Goal: Answer question/provide support

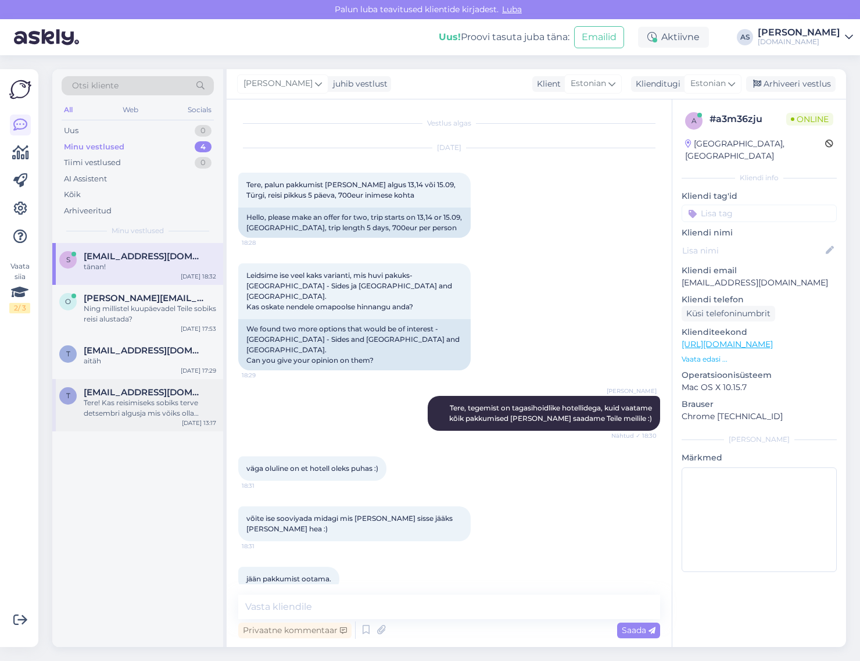
scroll to position [198, 0]
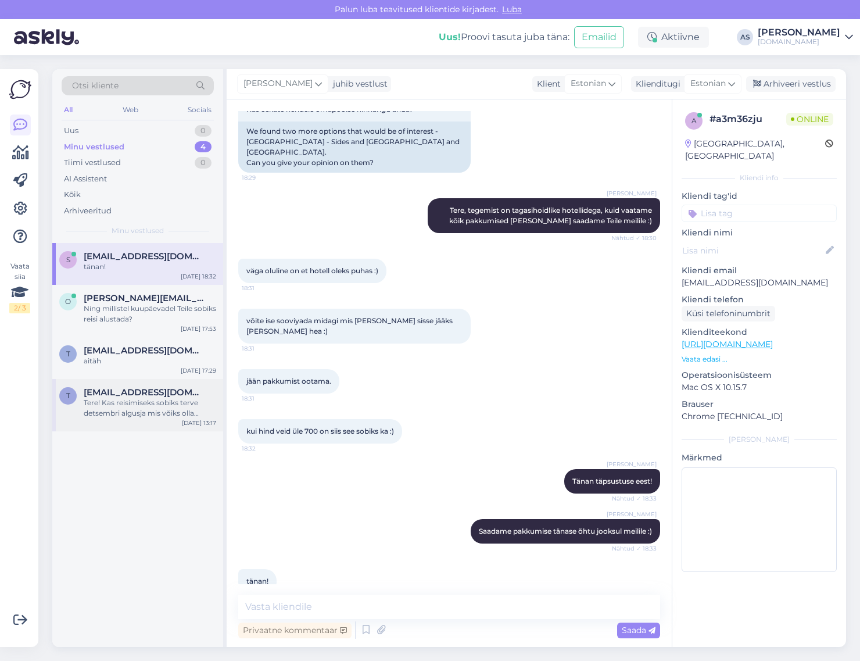
click at [171, 417] on div "Tere! Kas reisimiseks sobiks terve detsembri algusja mis võiks olla maksimaalne…" at bounding box center [150, 407] width 132 height 21
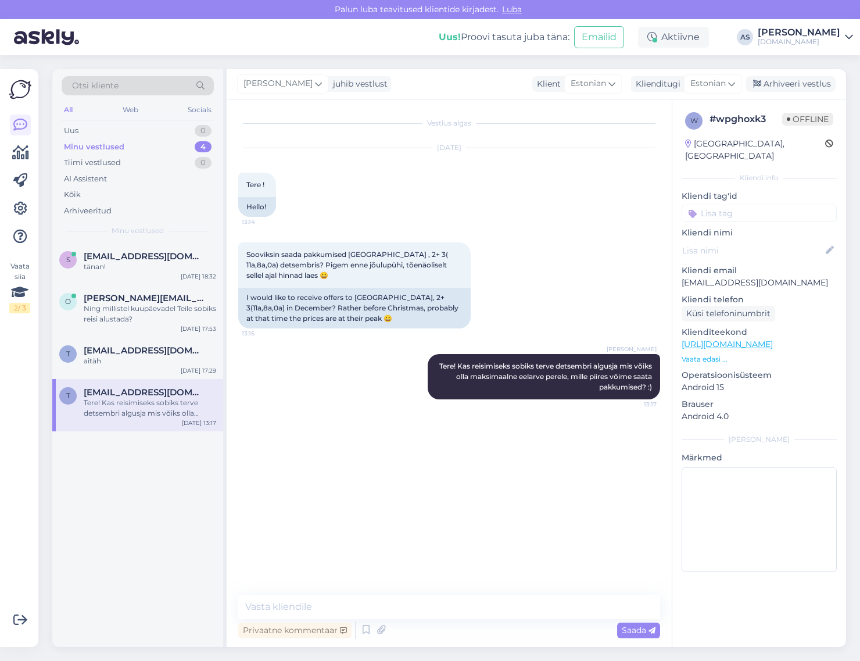
scroll to position [0, 0]
drag, startPoint x: 745, startPoint y: 271, endPoint x: 677, endPoint y: 275, distance: 68.1
click at [677, 275] on div "w # wpghoxk3 Offline Estonia, Tallinn Kliendi info Kliendi tag'id Kliendi nimi …" at bounding box center [759, 344] width 174 height 490
copy p "[EMAIL_ADDRESS][DOMAIN_NAME]"
click at [793, 85] on div "Arhiveeri vestlus" at bounding box center [790, 84] width 89 height 16
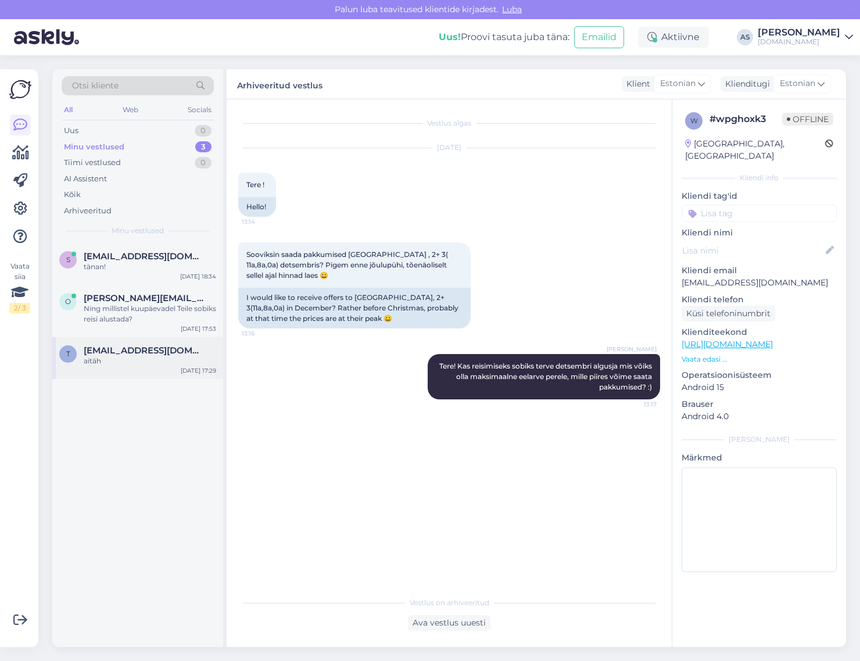
click at [119, 361] on div "aitäh" at bounding box center [150, 361] width 132 height 10
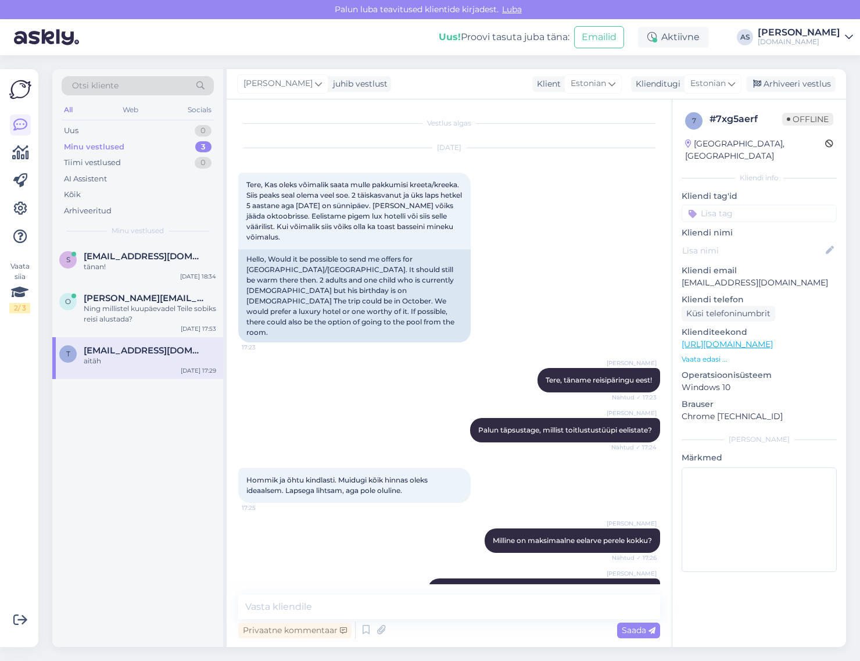
scroll to position [230, 0]
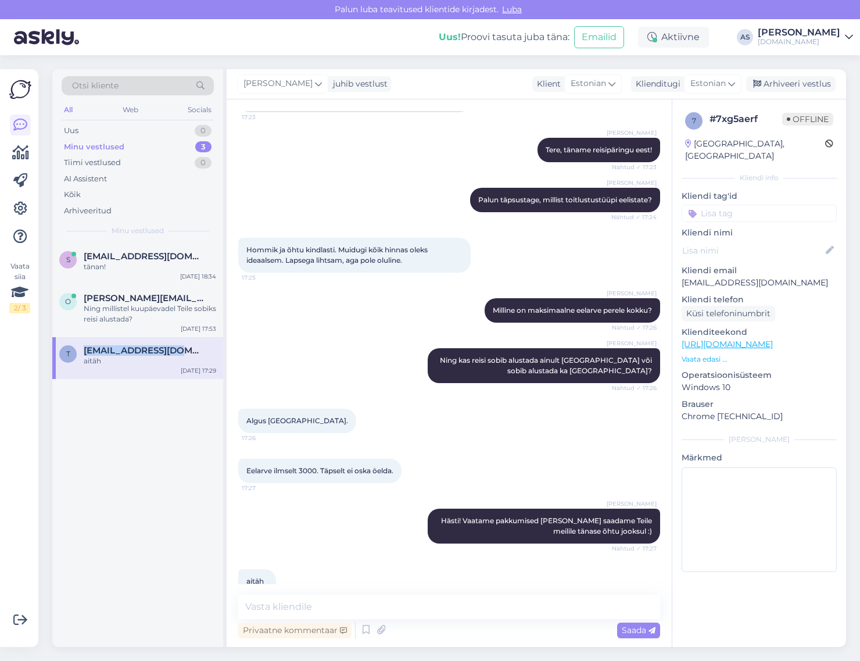
drag, startPoint x: 170, startPoint y: 349, endPoint x: 80, endPoint y: 350, distance: 90.1
click at [80, 350] on div "t tiiuloot@gmail.com aitäh" at bounding box center [137, 355] width 157 height 21
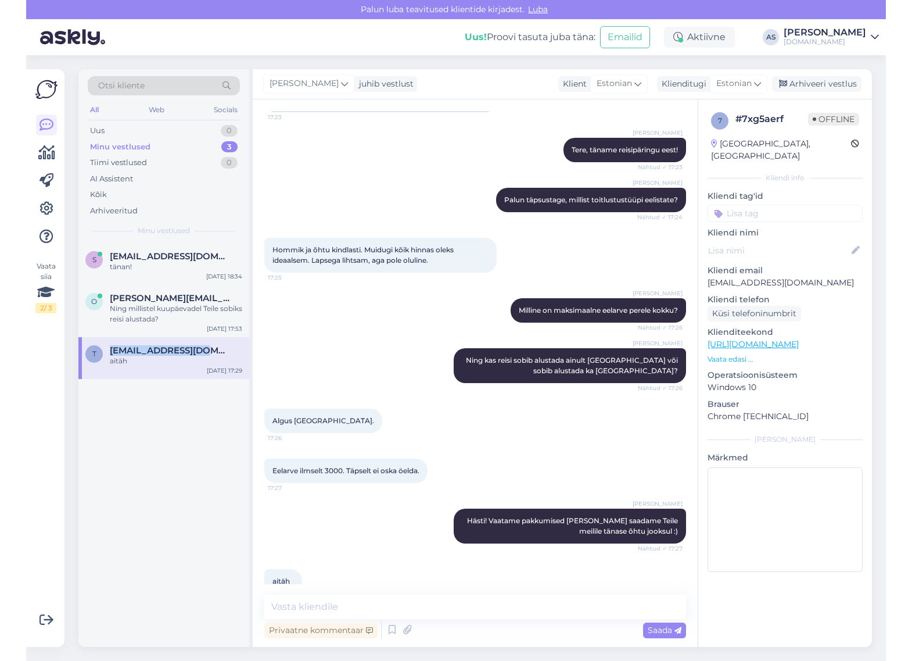
scroll to position [0, 0]
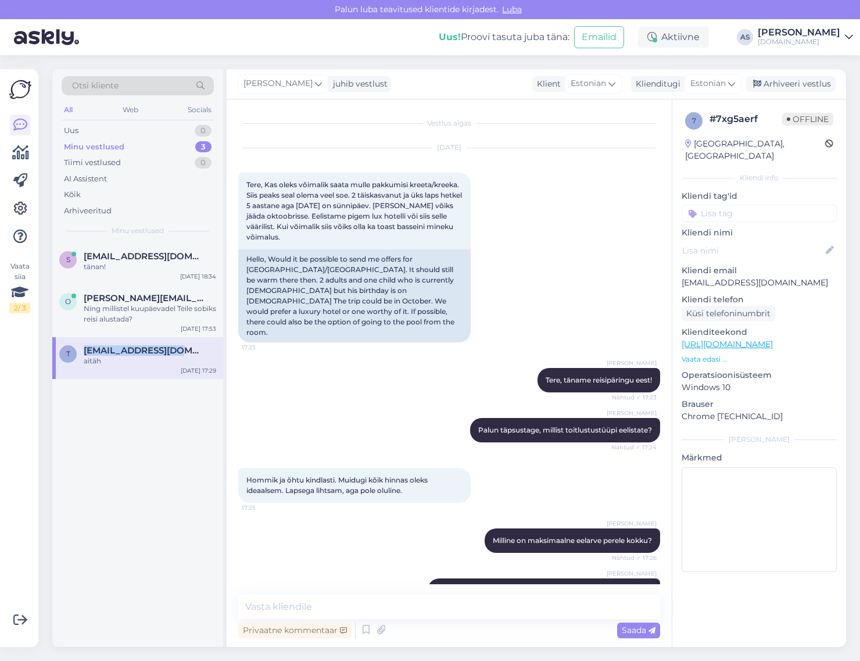
copy span "[EMAIL_ADDRESS][DOMAIN_NAME]"
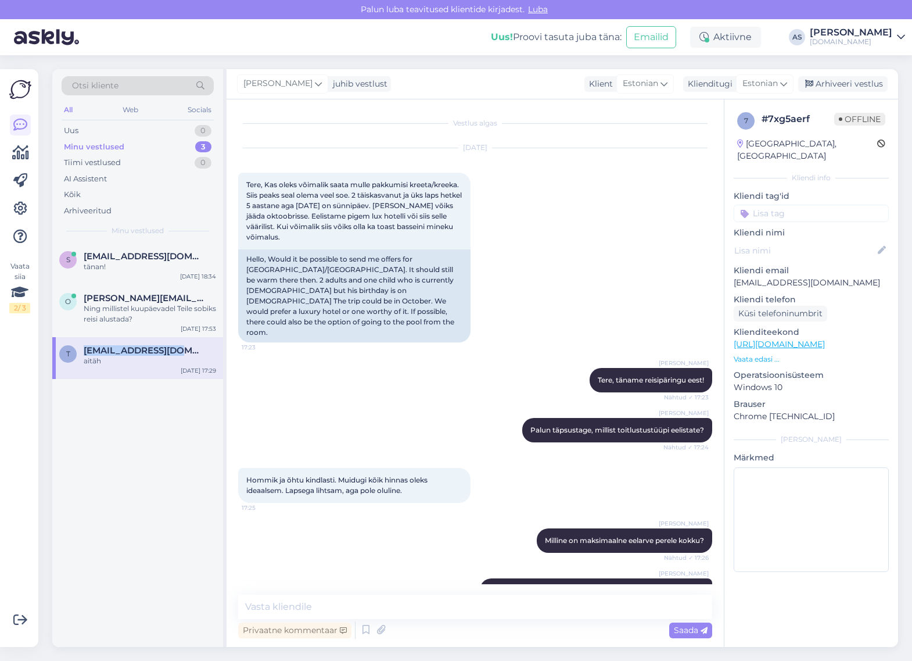
click at [766, 354] on p "Vaata edasi ..." at bounding box center [811, 359] width 155 height 10
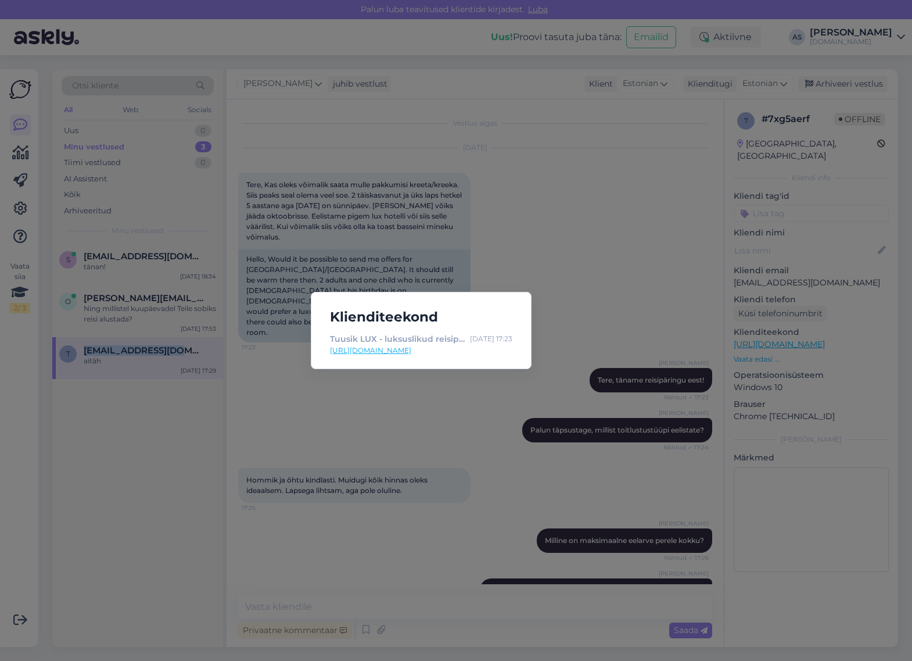
click at [416, 352] on link "[URL][DOMAIN_NAME]" at bounding box center [421, 350] width 182 height 10
click at [587, 292] on div "Klienditeekond Tuusik LUX - luksuslikud reisipaketid | Tuusik Aug 25 17:23 http…" at bounding box center [456, 330] width 912 height 661
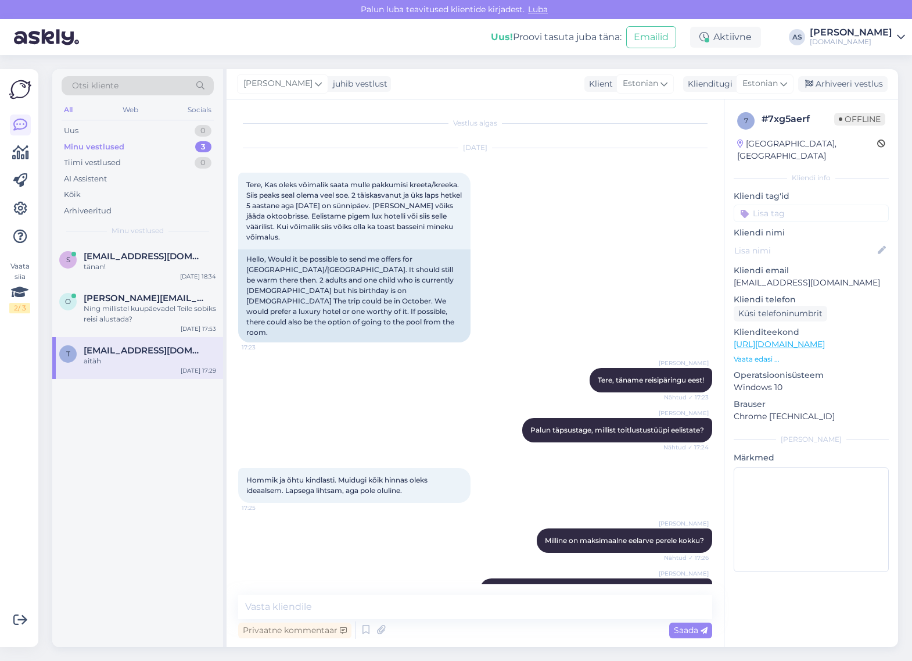
click at [777, 353] on div "7 # 7xg5aerf Offline Estonia, Tallinn Kliendi info Kliendi tag'id Kliendi nimi …" at bounding box center [812, 344] width 174 height 490
click at [772, 354] on p "Vaata edasi ..." at bounding box center [811, 359] width 155 height 10
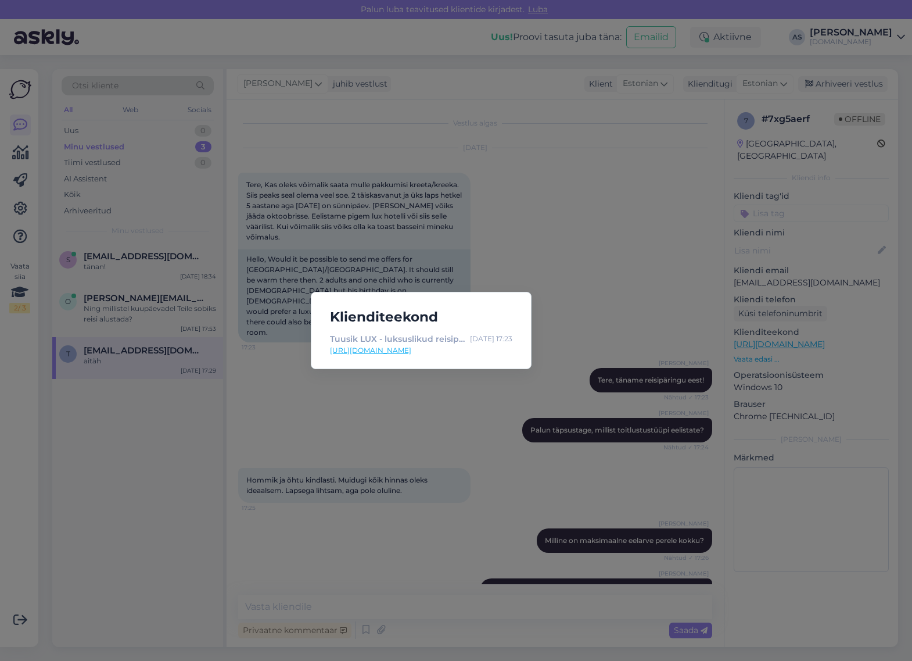
click at [605, 280] on div "Klienditeekond Tuusik LUX - luksuslikud reisipaketid | Tuusik Aug 25 17:23 http…" at bounding box center [456, 330] width 912 height 661
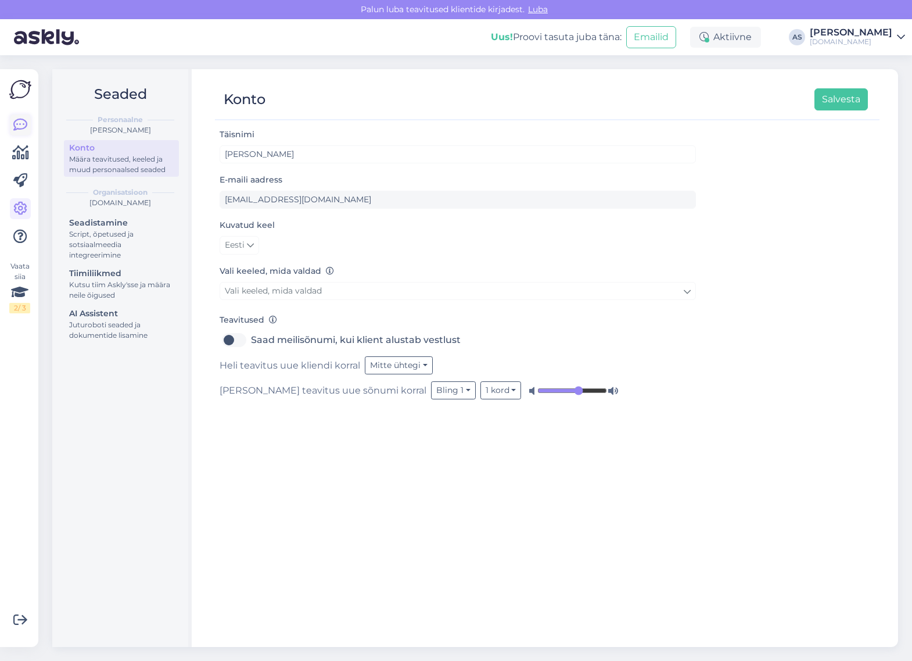
click at [16, 126] on icon at bounding box center [20, 125] width 14 height 14
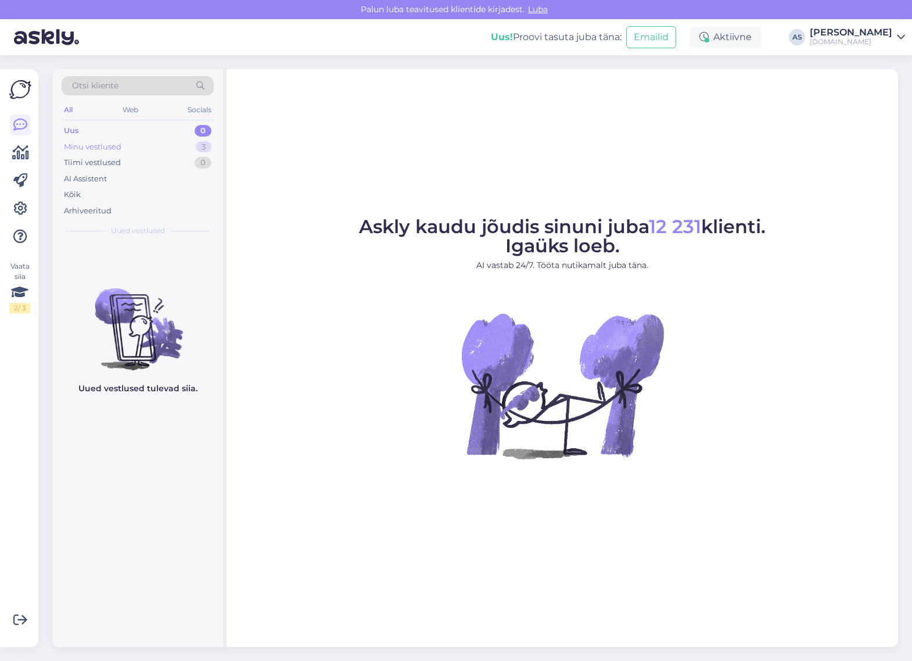
click at [167, 149] on div "Minu vestlused 3" at bounding box center [138, 147] width 152 height 16
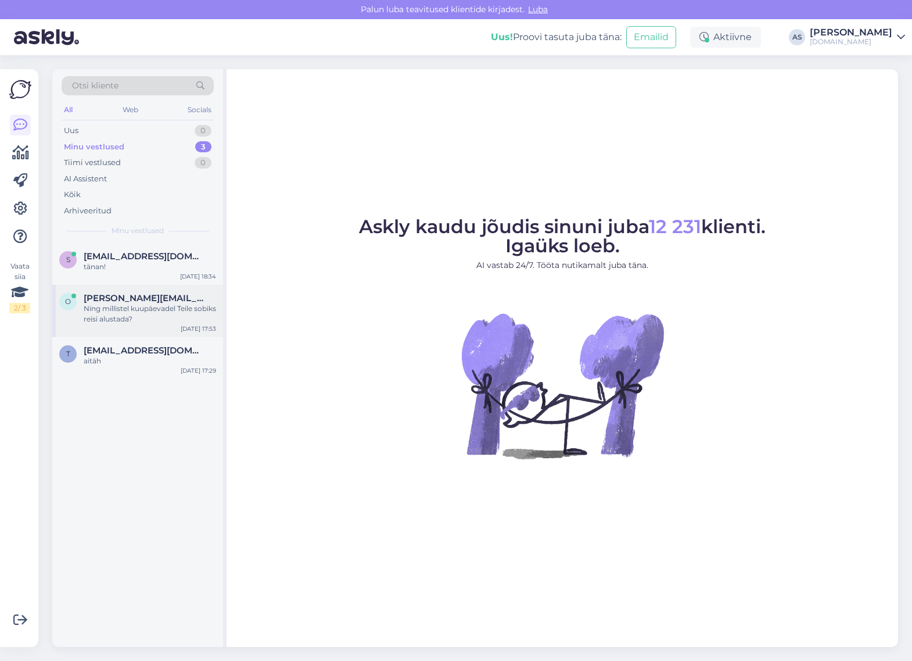
click at [129, 336] on div "o [PERSON_NAME][EMAIL_ADDRESS][DOMAIN_NAME] Ning millistel kuupäevadel Teile so…" at bounding box center [137, 311] width 171 height 52
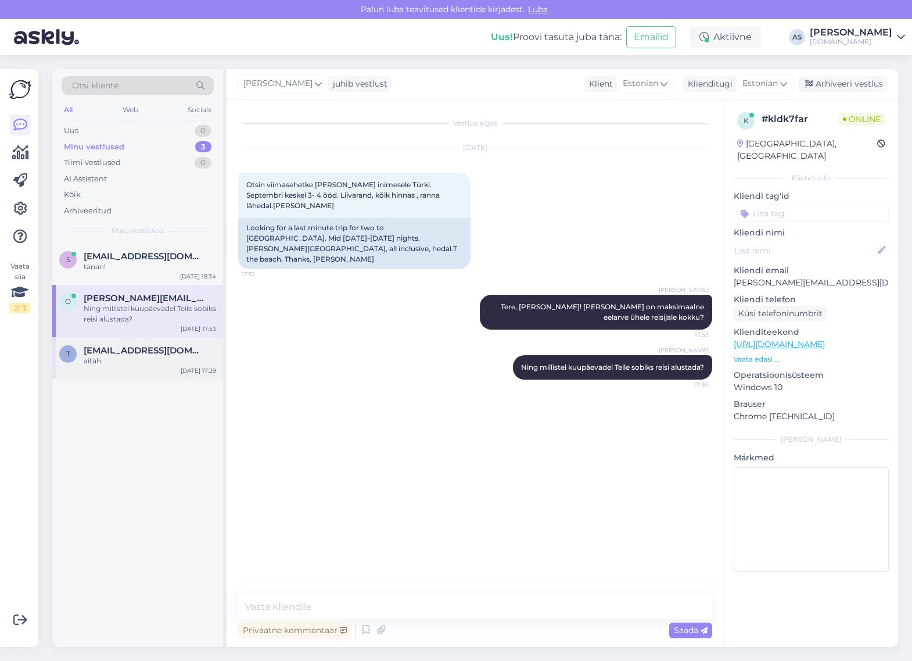
click at [155, 340] on div "t [EMAIL_ADDRESS][DOMAIN_NAME] aitäh [DATE] 17:29" at bounding box center [137, 358] width 171 height 42
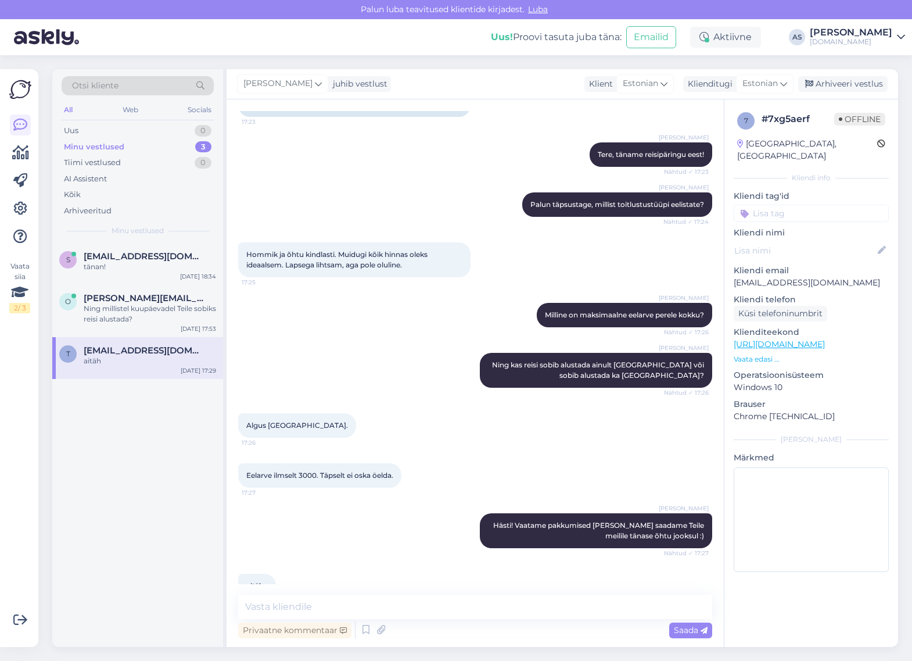
scroll to position [230, 0]
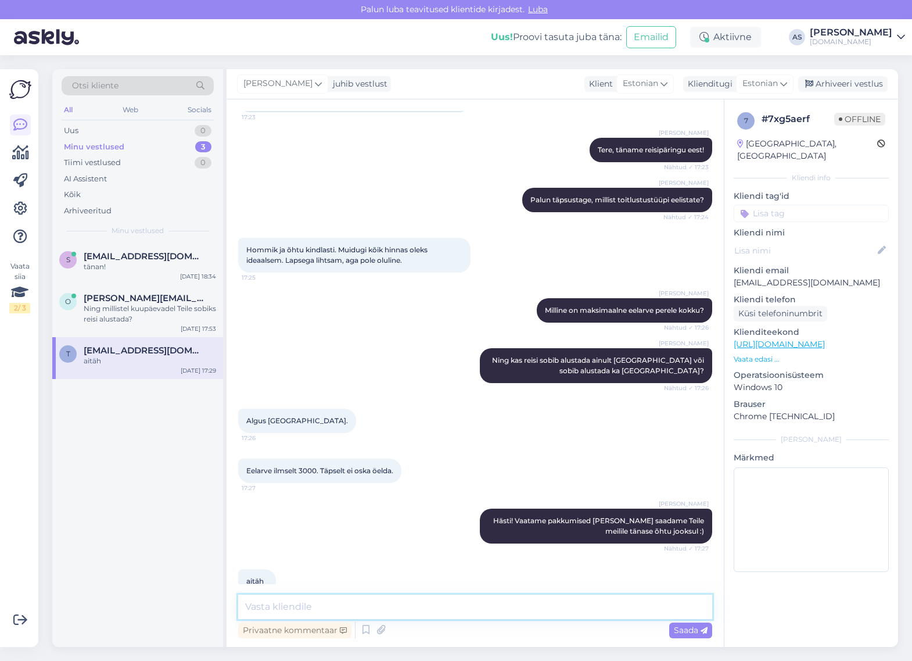
click at [298, 596] on textarea at bounding box center [475, 606] width 474 height 24
type textarea "Saatsime Teile pakkumise meilile :)"
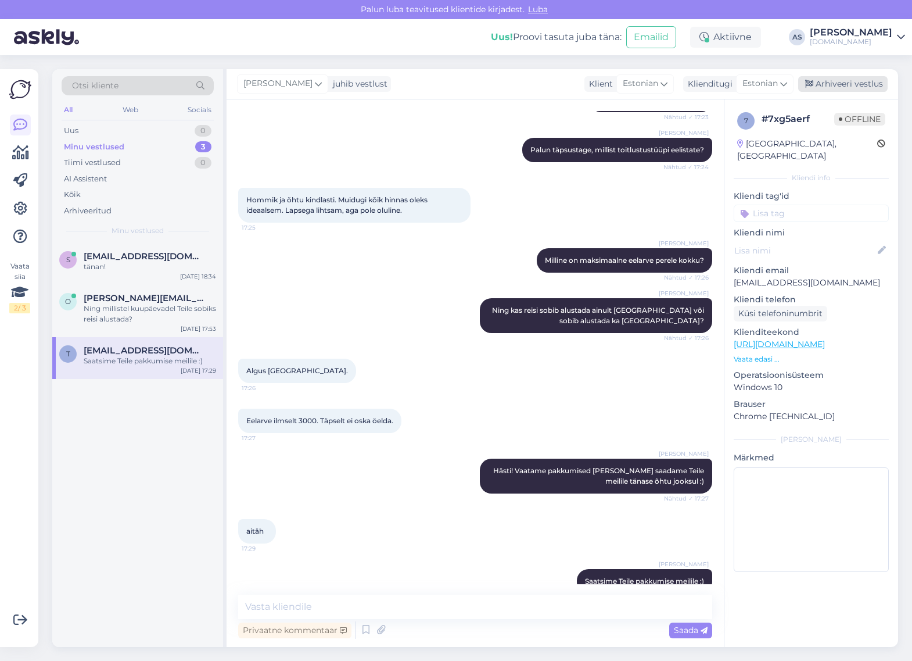
click at [847, 79] on div "Arhiveeri vestlus" at bounding box center [842, 84] width 89 height 16
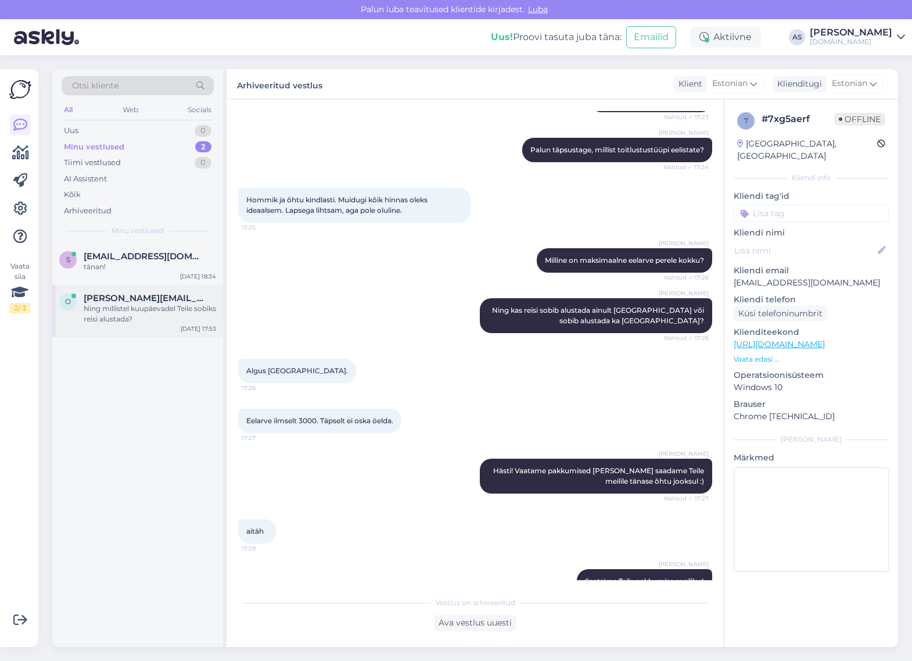
click at [187, 292] on div "o [PERSON_NAME][EMAIL_ADDRESS][DOMAIN_NAME] Ning millistel kuupäevadel Teile so…" at bounding box center [137, 311] width 171 height 52
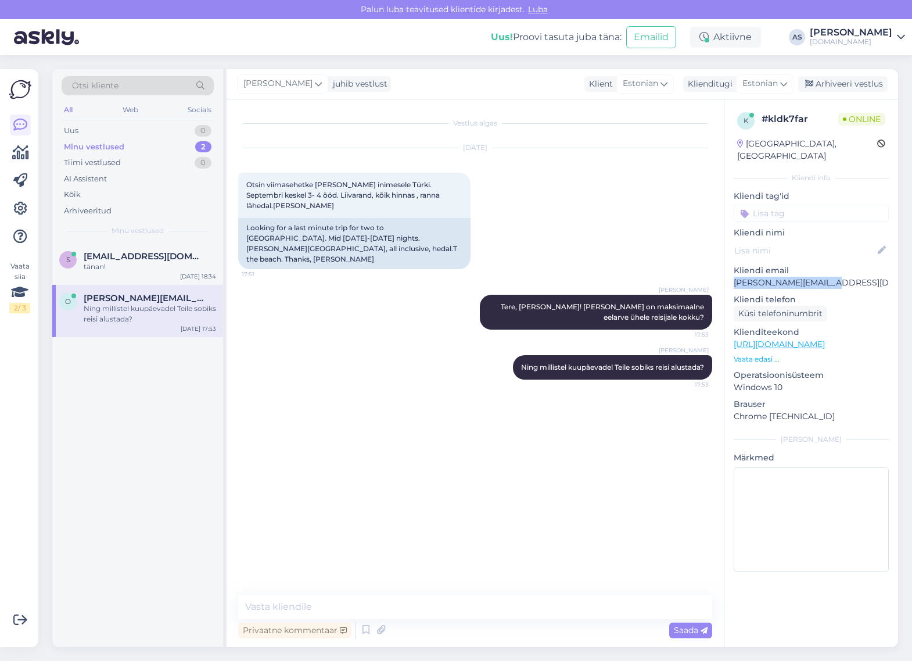
drag, startPoint x: 848, startPoint y: 271, endPoint x: 730, endPoint y: 273, distance: 118.6
click at [730, 272] on div "k # kldk7far Online [GEOGRAPHIC_DATA], [GEOGRAPHIC_DATA] Kliendi info Kliendi t…" at bounding box center [812, 344] width 174 height 490
copy p "[PERSON_NAME][EMAIL_ADDRESS][DOMAIN_NAME]"
click at [757, 354] on p "Vaata edasi ..." at bounding box center [811, 359] width 155 height 10
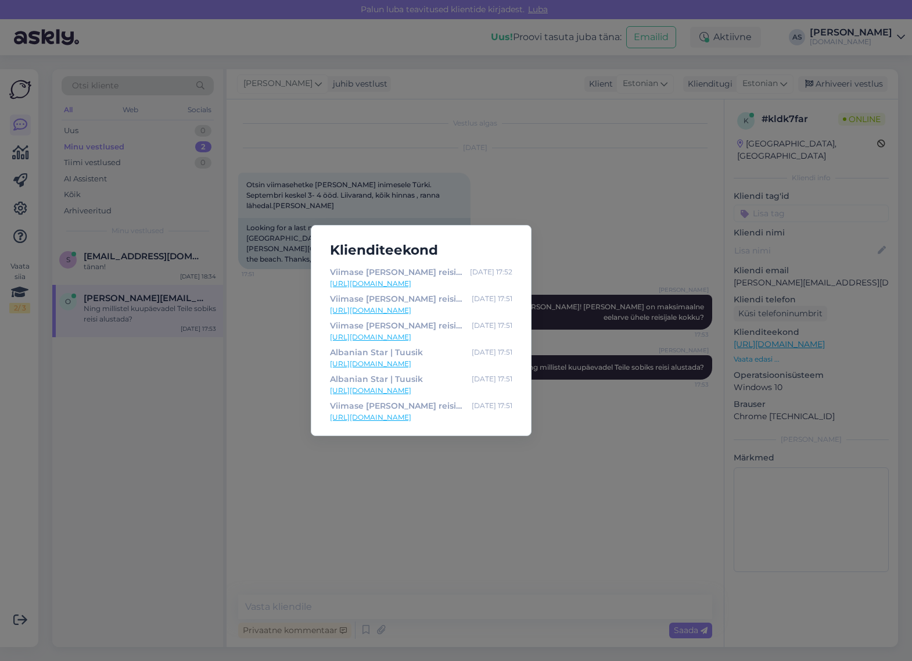
click at [597, 499] on div "Klienditeekond Viimase [PERSON_NAME] reisid ja eripakkumised | Tuusik [DATE] 17…" at bounding box center [456, 330] width 912 height 661
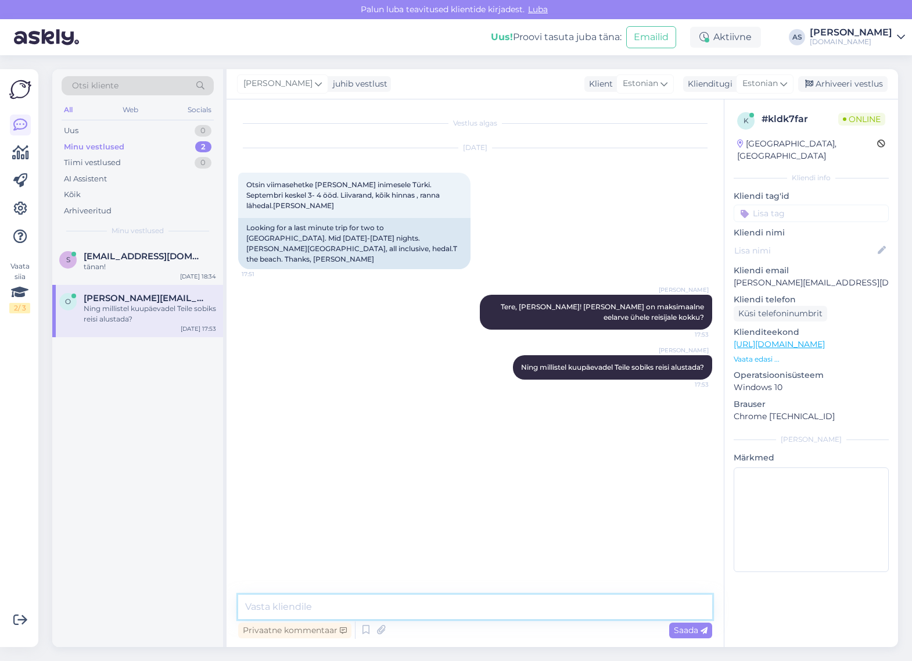
click at [539, 605] on textarea at bounding box center [475, 606] width 474 height 24
type textarea "Saatsime Teile pakkumise meilile :)"
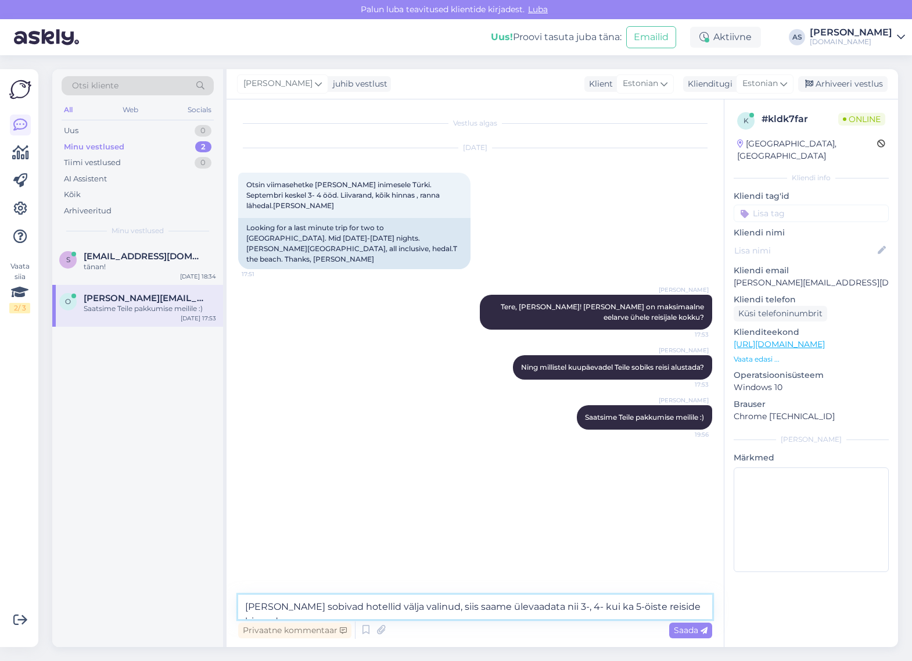
type textarea "[PERSON_NAME] sobivad hotellid välja valinud, siis saame ülevaadata nii 3-, 4- …"
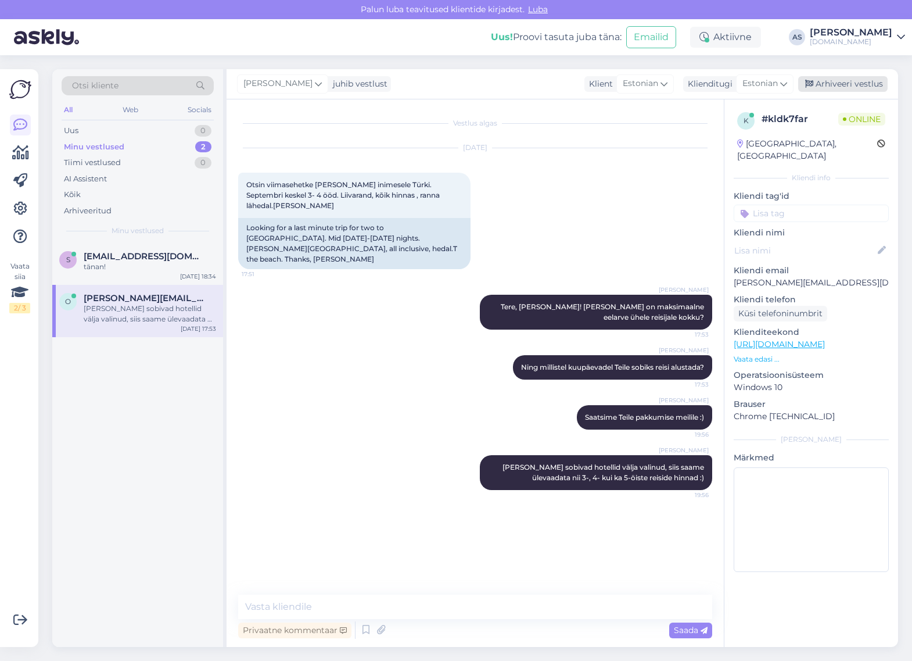
click at [841, 81] on div "Arhiveeri vestlus" at bounding box center [842, 84] width 89 height 16
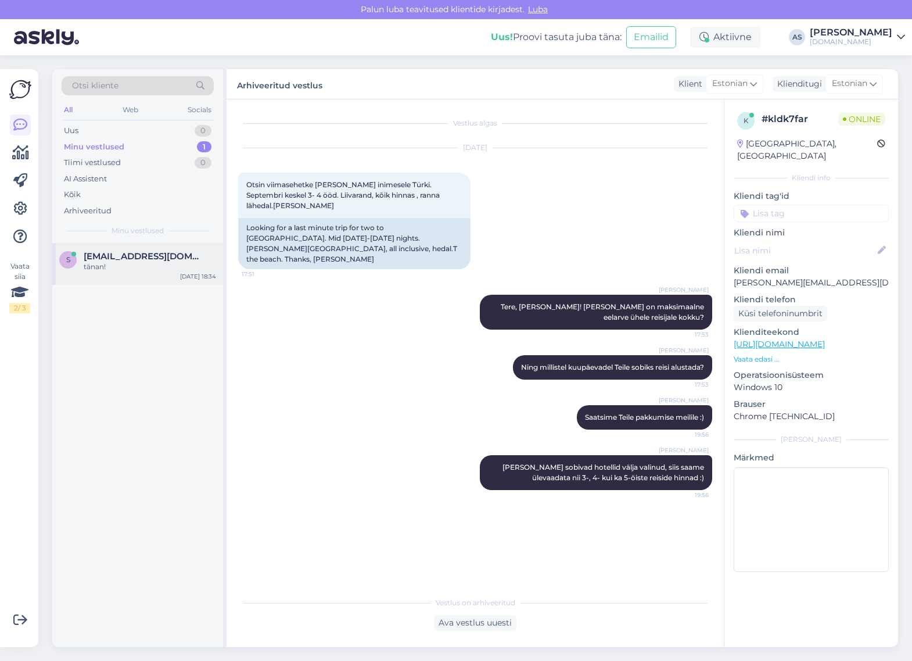
click at [141, 251] on span "[EMAIL_ADDRESS][DOMAIN_NAME]" at bounding box center [144, 256] width 121 height 10
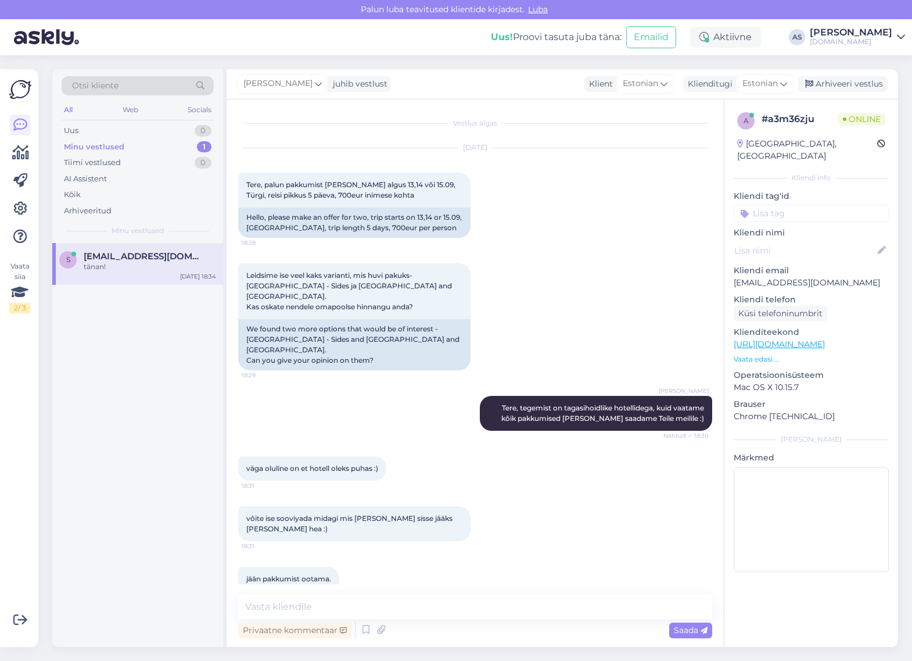
scroll to position [198, 0]
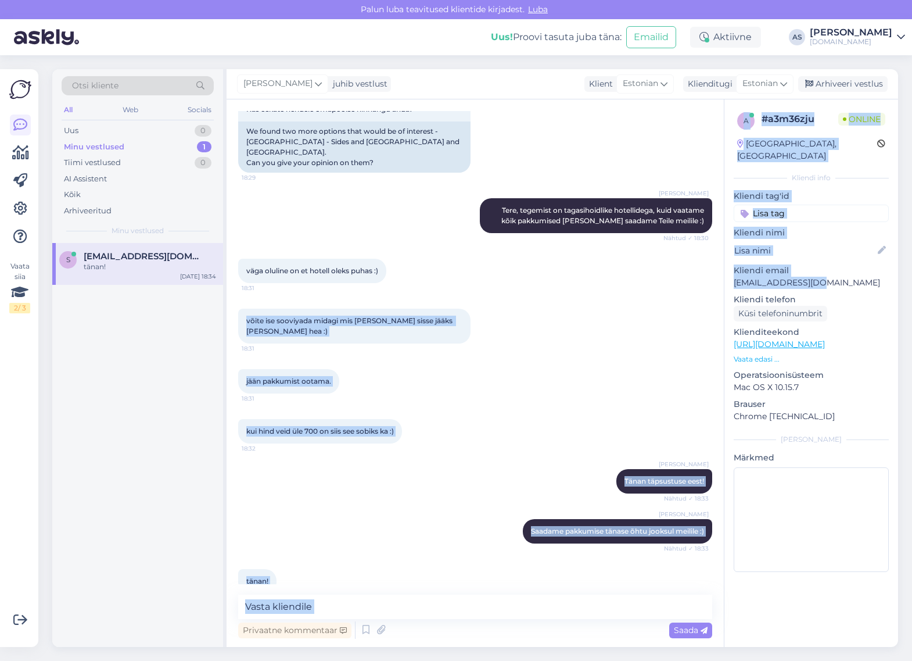
drag, startPoint x: 836, startPoint y: 270, endPoint x: 719, endPoint y: 266, distance: 116.3
click at [719, 266] on div "Vestlus algas [DATE] Tere, palun pakkumist [PERSON_NAME] algus 13,14 või 15.09,…" at bounding box center [563, 372] width 672 height 547
click at [753, 279] on div "a # a3m36zju Online [GEOGRAPHIC_DATA], [GEOGRAPHIC_DATA] Kliendi info Kliendi t…" at bounding box center [812, 344] width 174 height 490
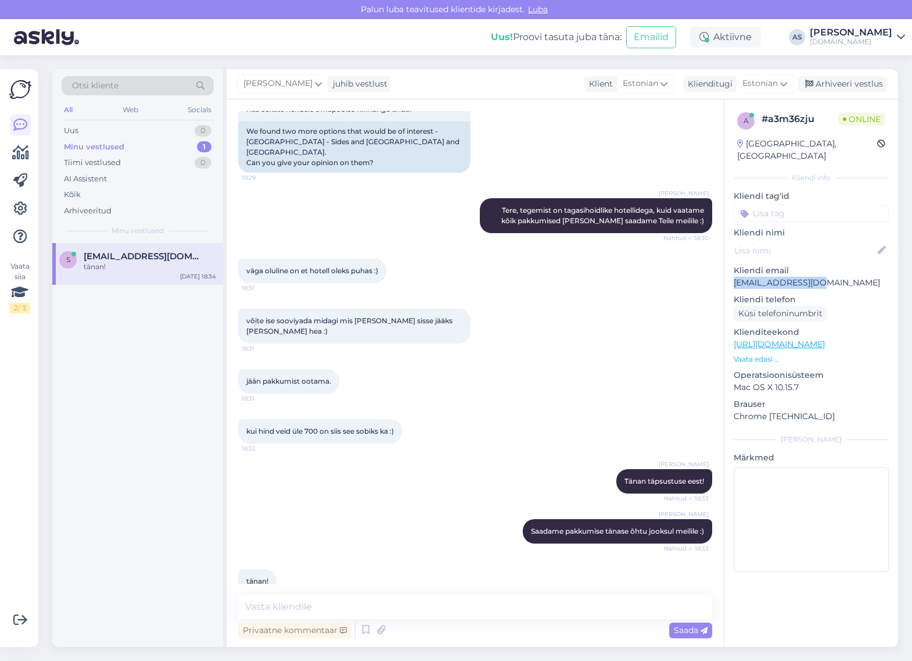
drag, startPoint x: 783, startPoint y: 270, endPoint x: 858, endPoint y: 268, distance: 75.6
click at [858, 268] on div "a # a3m36zju Online [GEOGRAPHIC_DATA], [GEOGRAPHIC_DATA] Kliendi info Kliendi t…" at bounding box center [812, 344] width 174 height 490
copy p "[EMAIL_ADDRESS][DOMAIN_NAME]"
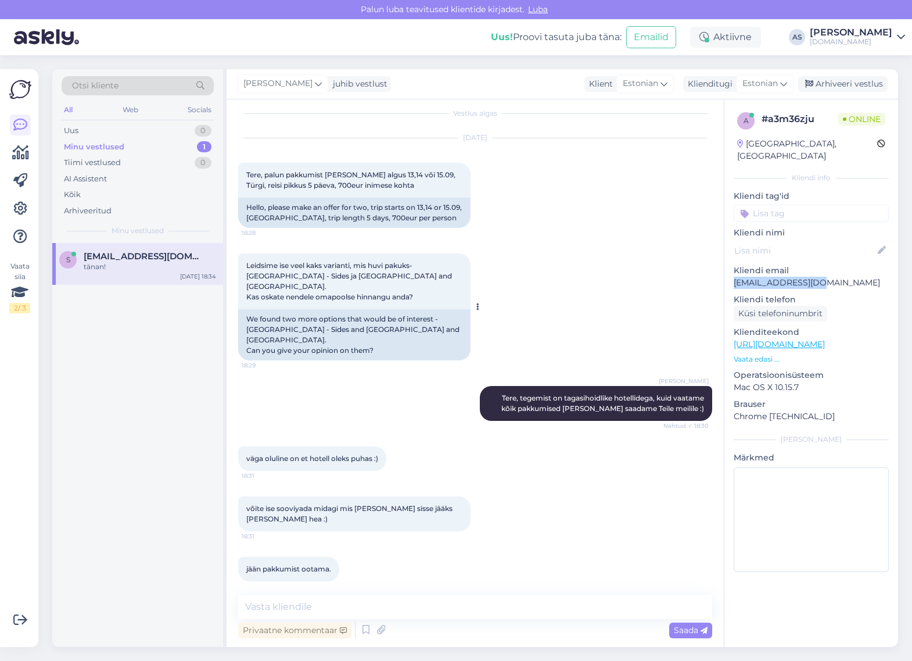
scroll to position [0, 0]
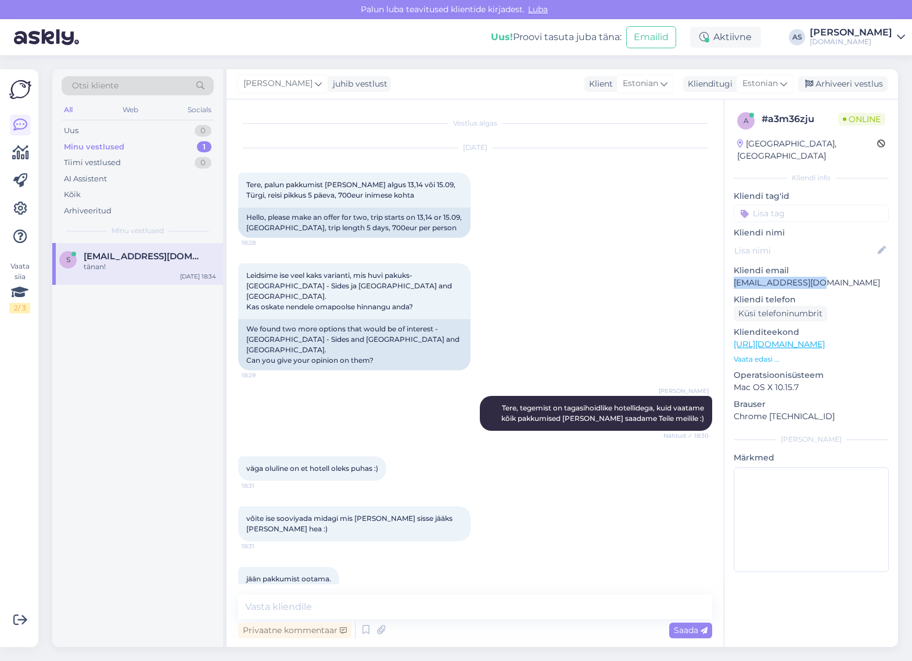
click at [768, 354] on p "Vaata edasi ..." at bounding box center [811, 359] width 155 height 10
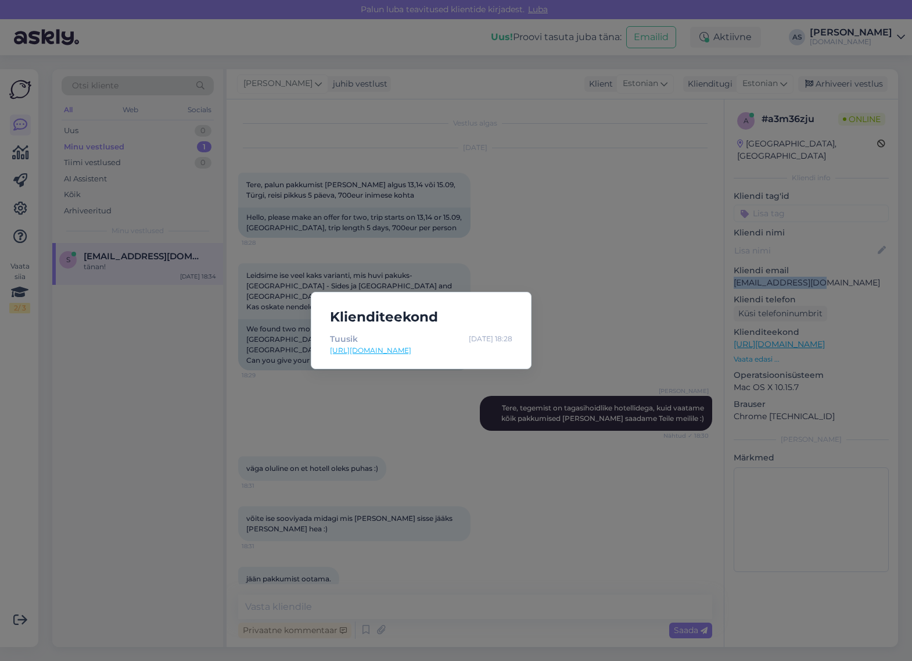
click at [379, 352] on link "[URL][DOMAIN_NAME]" at bounding box center [421, 350] width 182 height 10
click at [590, 192] on div "Klienditeekond Tuusik [DATE] 18:28 [URL][DOMAIN_NAME]" at bounding box center [456, 330] width 912 height 661
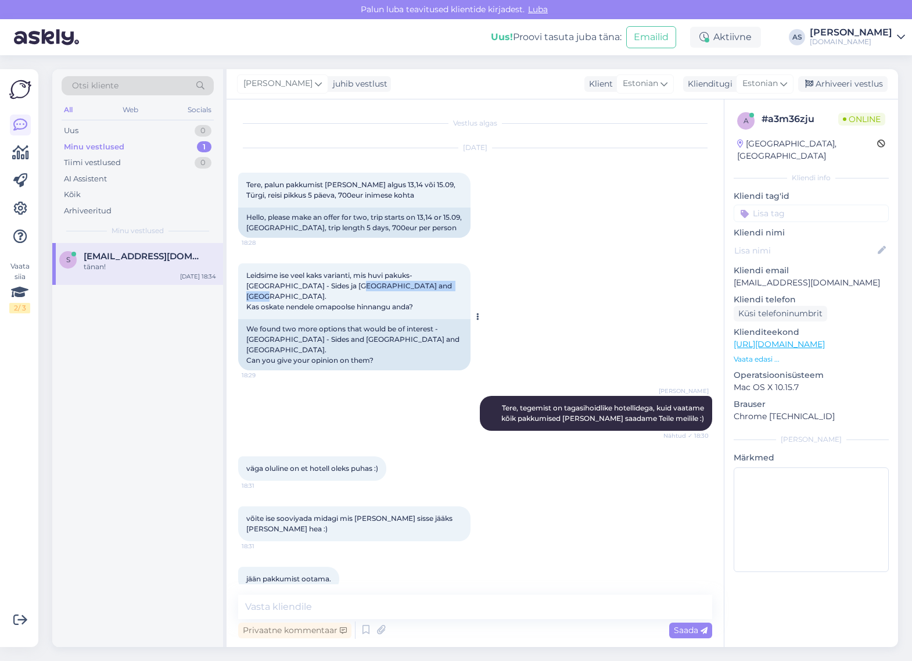
drag, startPoint x: 321, startPoint y: 286, endPoint x: 420, endPoint y: 281, distance: 98.3
click at [420, 281] on span "Leidsime ise veel kaks varianti, mis huvi pakuks- [GEOGRAPHIC_DATA] - Sides ja …" at bounding box center [349, 291] width 207 height 40
copy span "[GEOGRAPHIC_DATA] and [GEOGRAPHIC_DATA]"
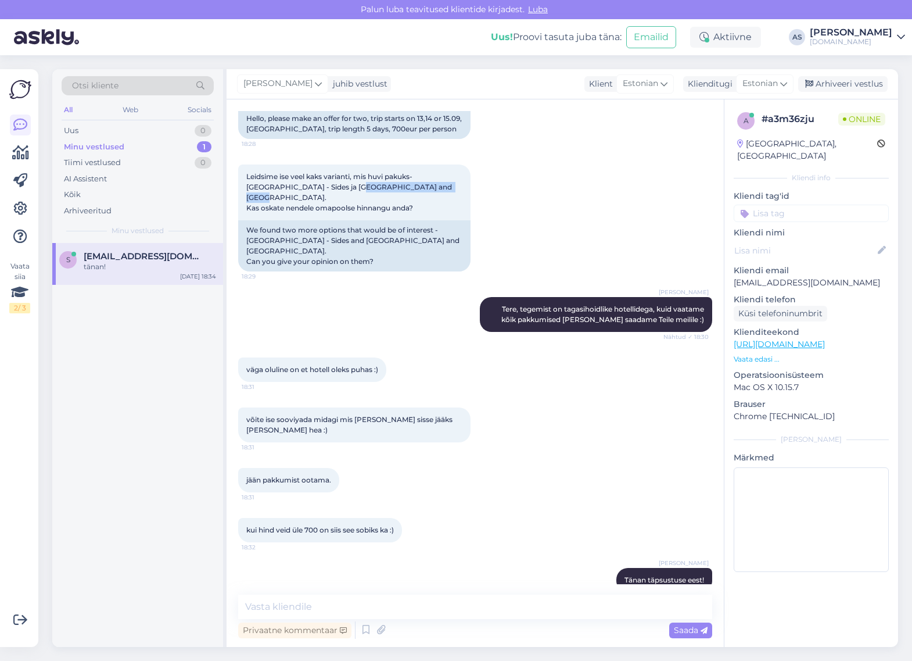
scroll to position [198, 0]
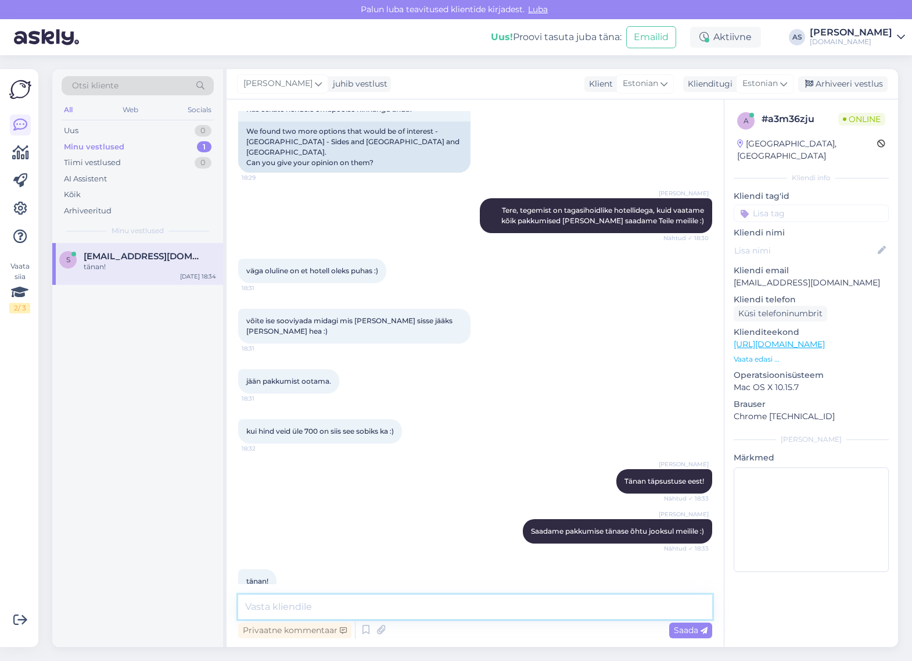
click at [328, 603] on textarea at bounding box center [475, 606] width 474 height 24
type textarea "Saatsime Teile pakkumise meilile :)"
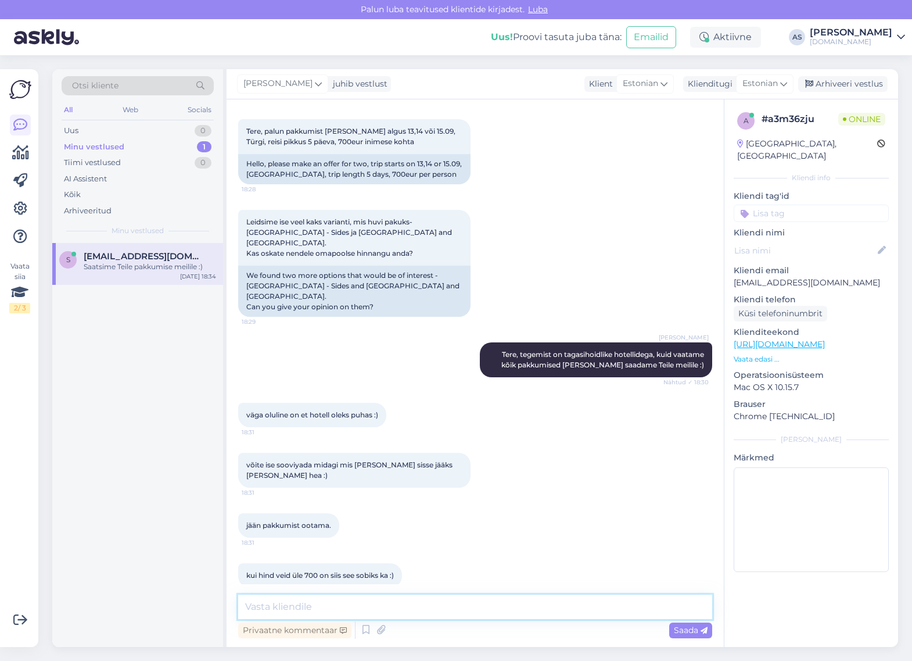
scroll to position [248, 0]
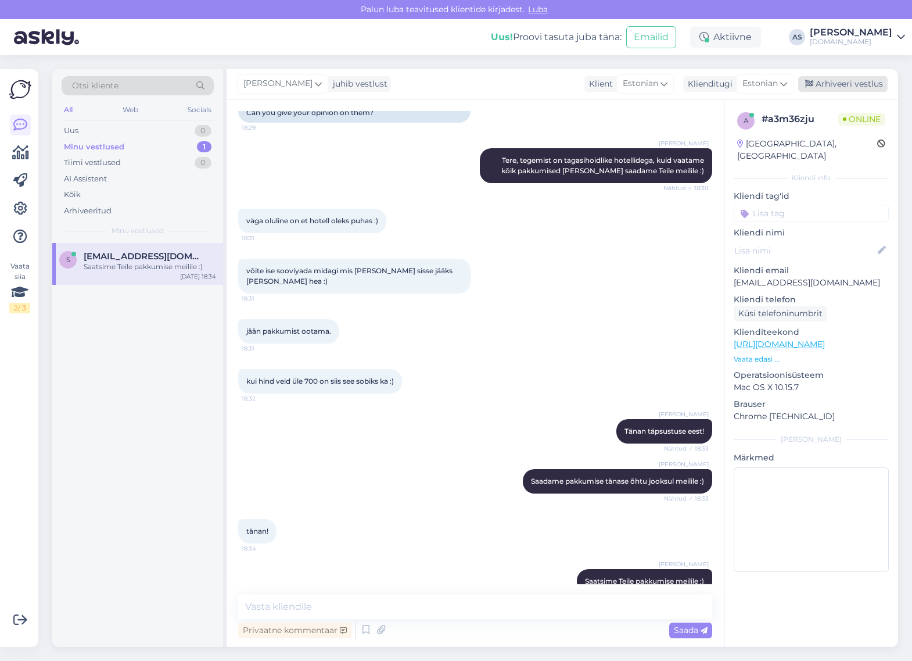
click at [861, 78] on div "Arhiveeri vestlus" at bounding box center [842, 84] width 89 height 16
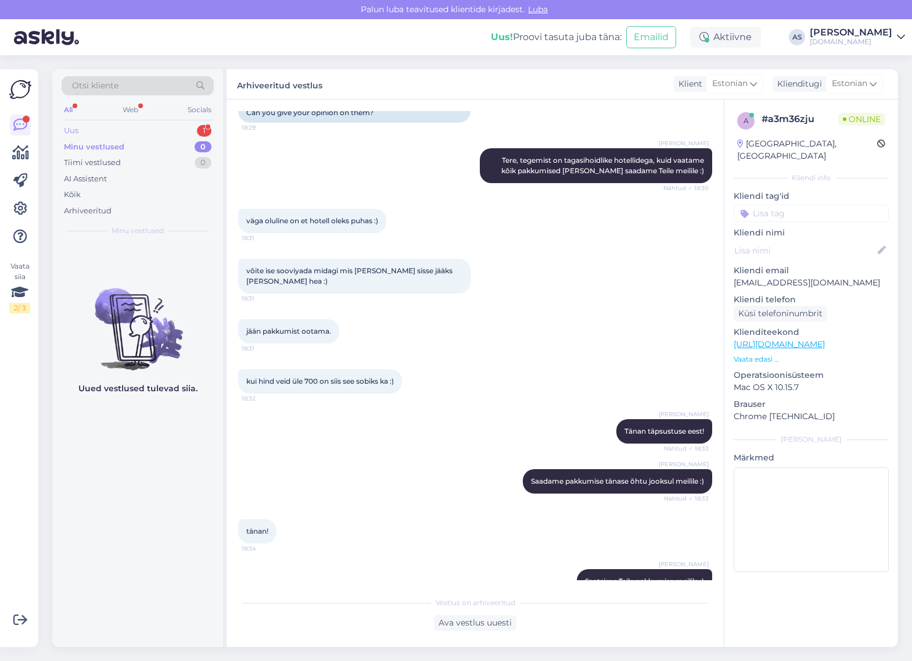
click at [170, 131] on div "Uus 1" at bounding box center [138, 131] width 152 height 16
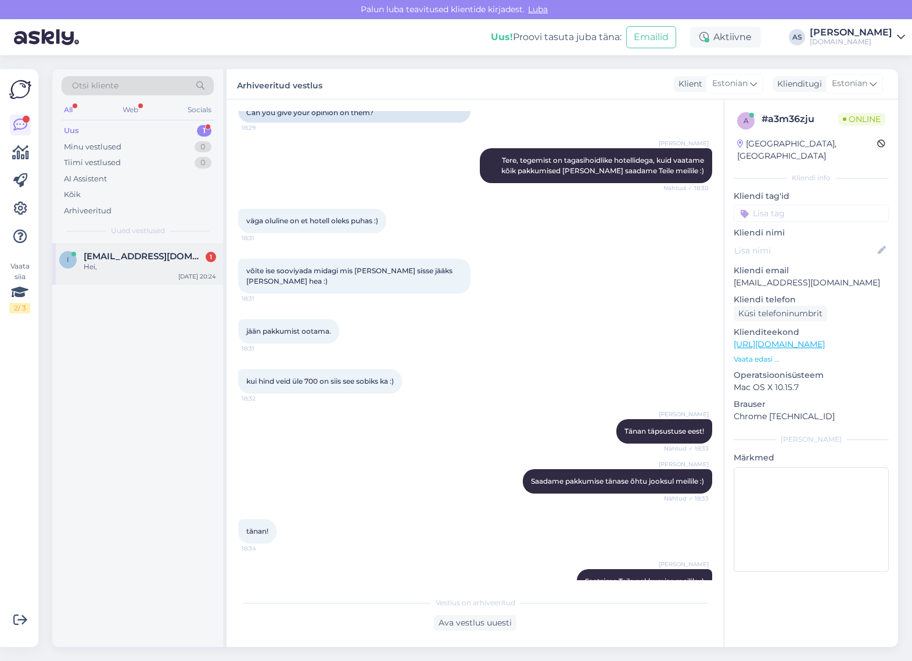
click at [161, 246] on div "i [EMAIL_ADDRESS][DOMAIN_NAME] 1 Hei, [DATE] 20:24" at bounding box center [137, 264] width 171 height 42
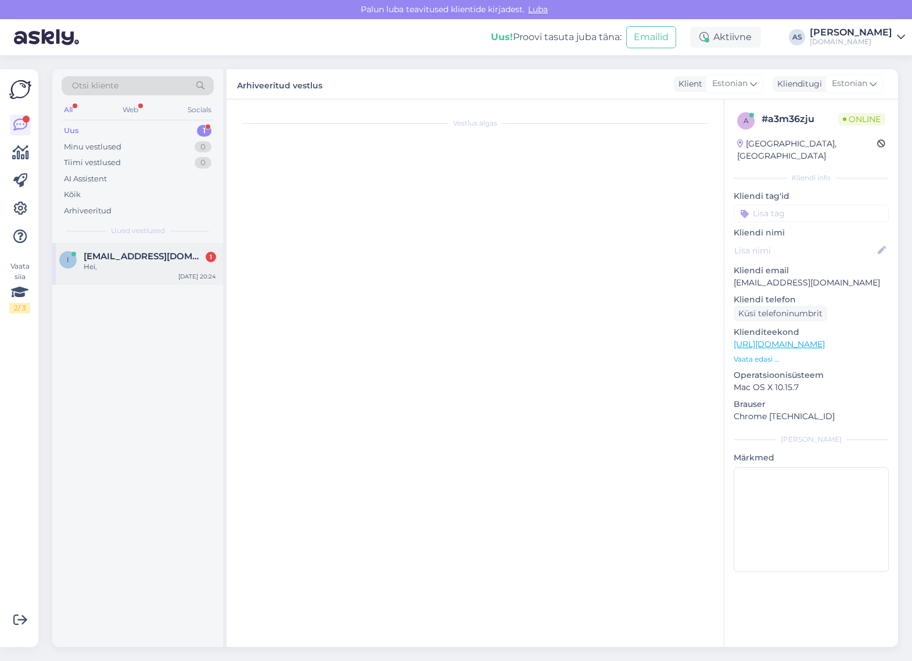
scroll to position [0, 0]
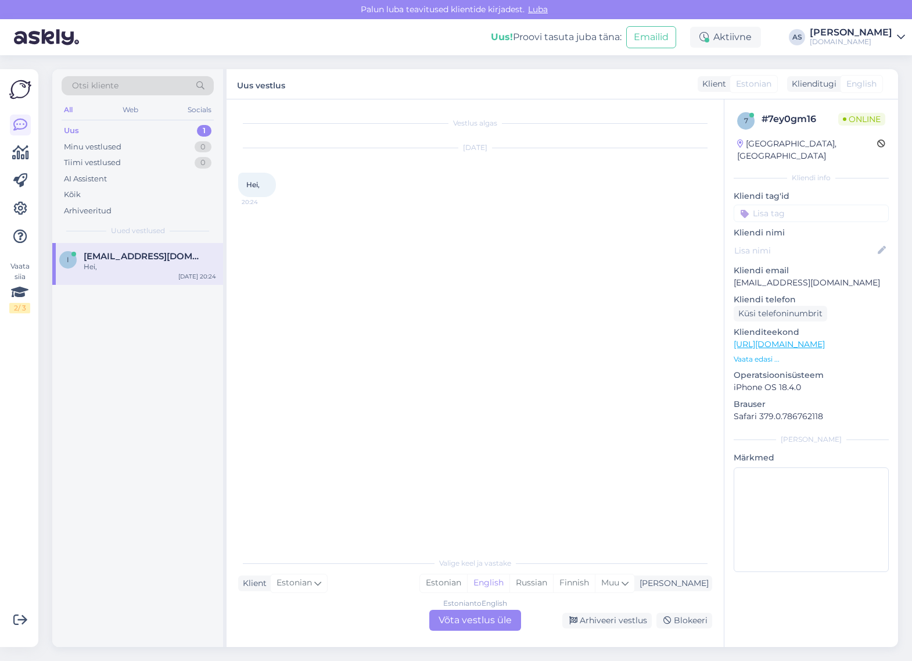
click at [782, 354] on p "Vaata edasi ..." at bounding box center [811, 359] width 155 height 10
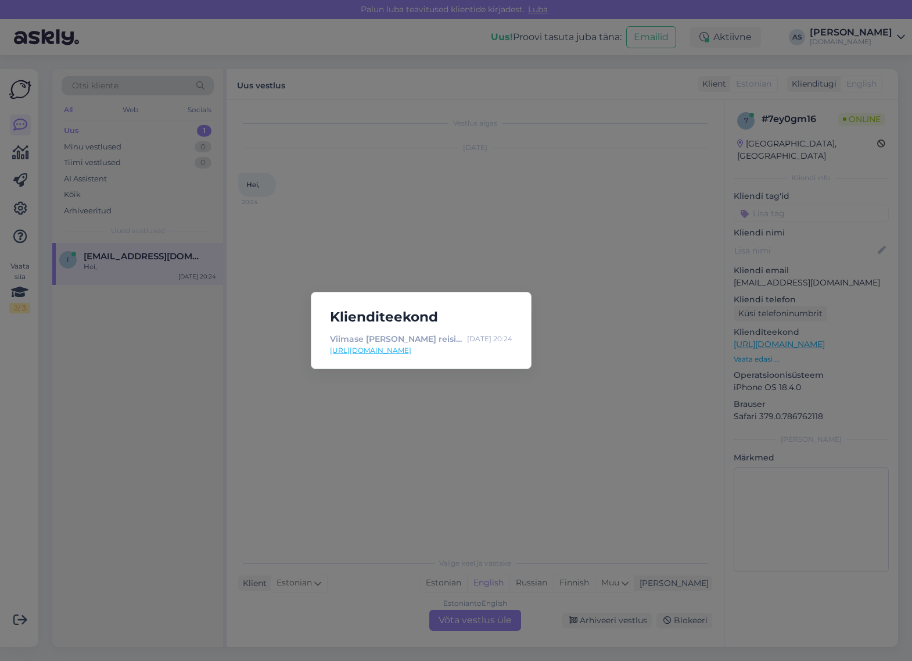
click at [587, 390] on div "Klienditeekond Viimase [PERSON_NAME] reisid ja eripakkumised | Tuusik [DATE] 20…" at bounding box center [456, 330] width 912 height 661
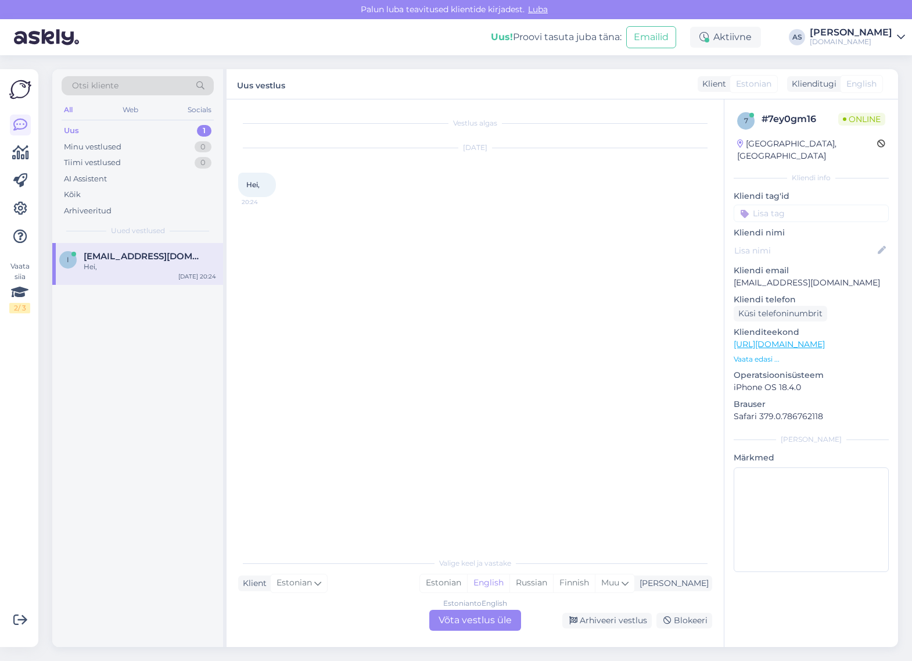
click at [482, 628] on div "Estonian to English Võta vestlus üle" at bounding box center [475, 620] width 92 height 21
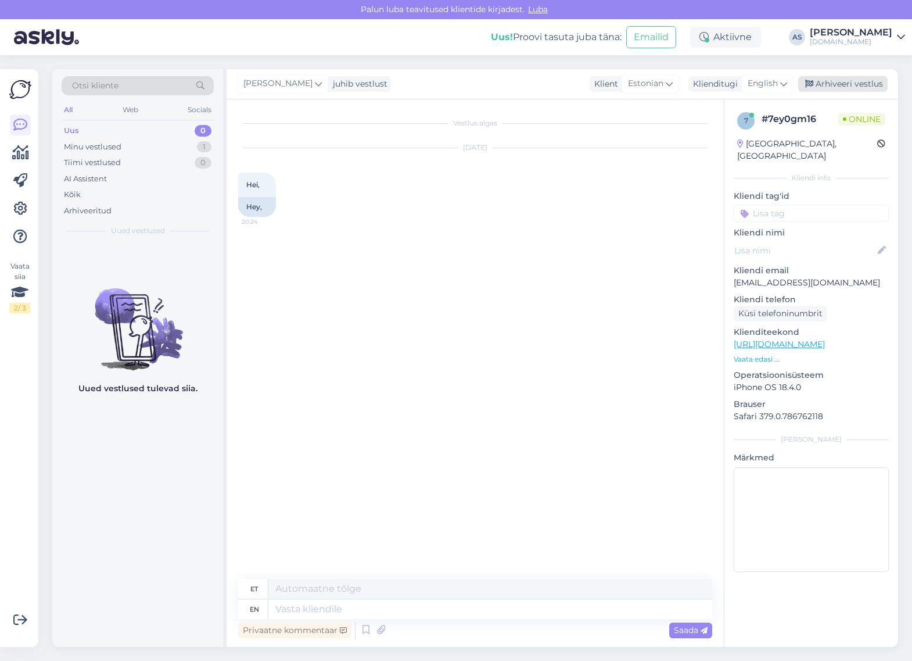
click at [828, 86] on div "Arhiveeri vestlus" at bounding box center [842, 84] width 89 height 16
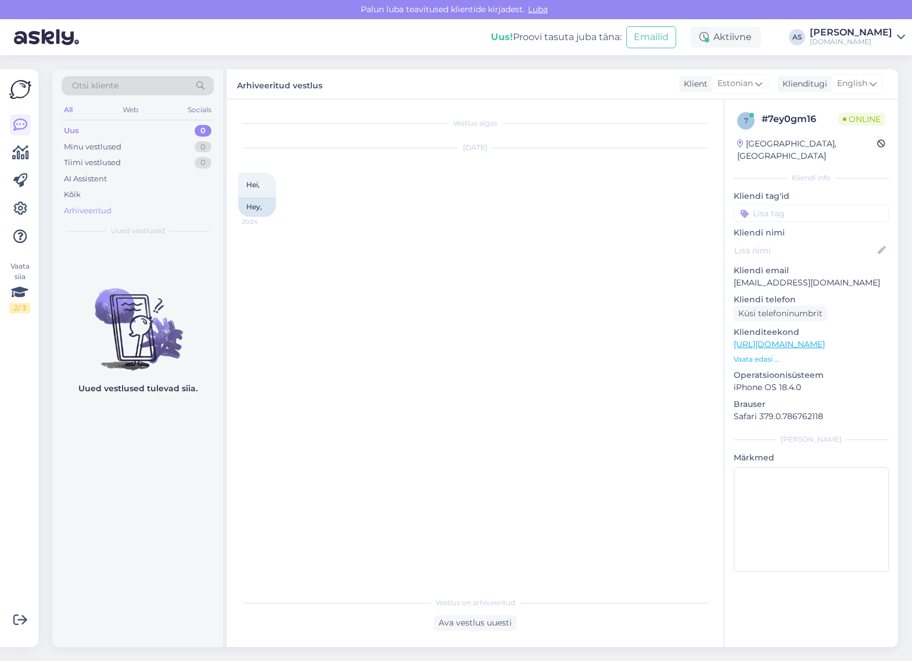
click at [99, 216] on div "Arhiveeritud" at bounding box center [88, 211] width 48 height 12
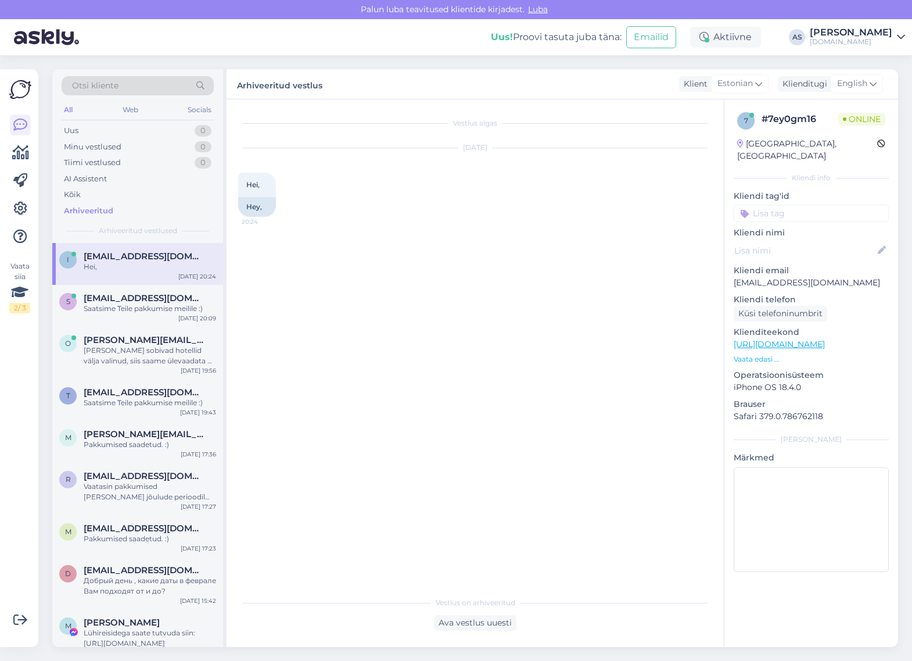
click at [125, 265] on div "Hei," at bounding box center [150, 267] width 132 height 10
click at [475, 617] on div "Ava vestlus uuesti" at bounding box center [475, 623] width 83 height 16
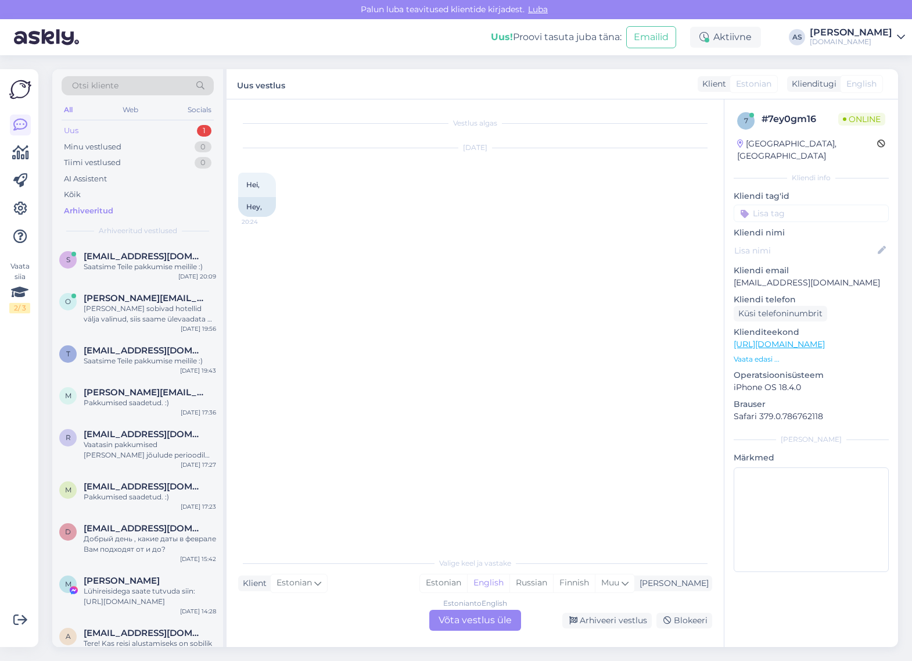
click at [163, 128] on div "Uus 1" at bounding box center [138, 131] width 152 height 16
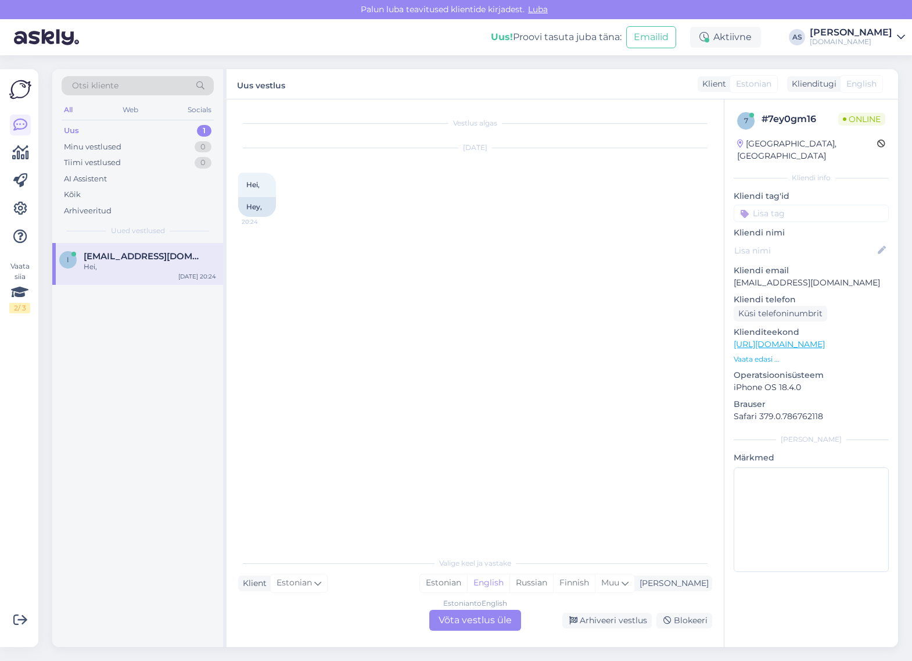
click at [472, 621] on div "Estonian to English Võta vestlus üle" at bounding box center [475, 620] width 92 height 21
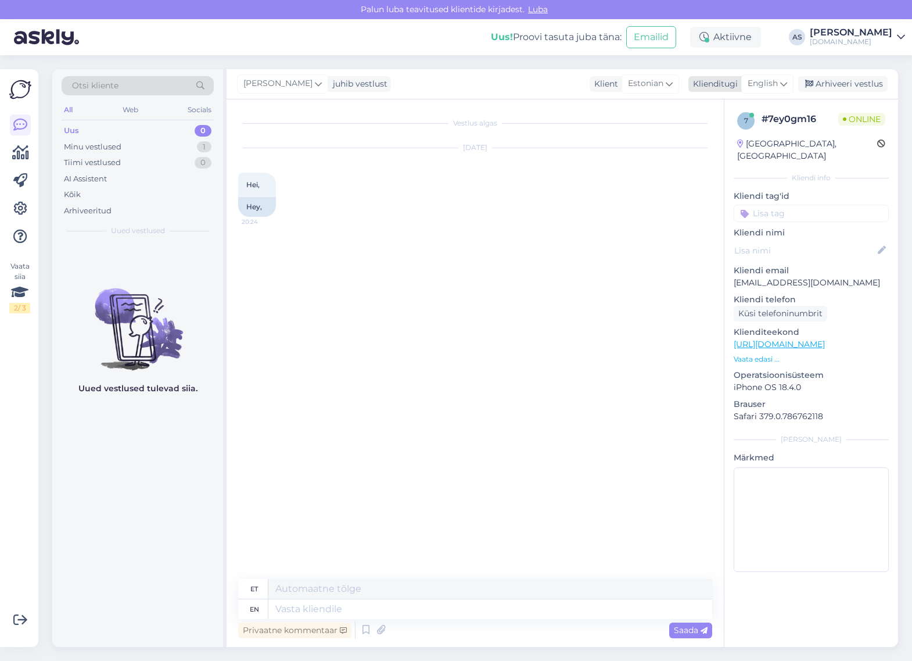
click at [780, 81] on icon at bounding box center [783, 83] width 7 height 13
type input "est"
drag, startPoint x: 728, startPoint y: 141, endPoint x: 639, endPoint y: 278, distance: 163.4
click at [728, 141] on link "Estonian" at bounding box center [742, 135] width 128 height 19
click at [430, 602] on textarea at bounding box center [475, 606] width 474 height 24
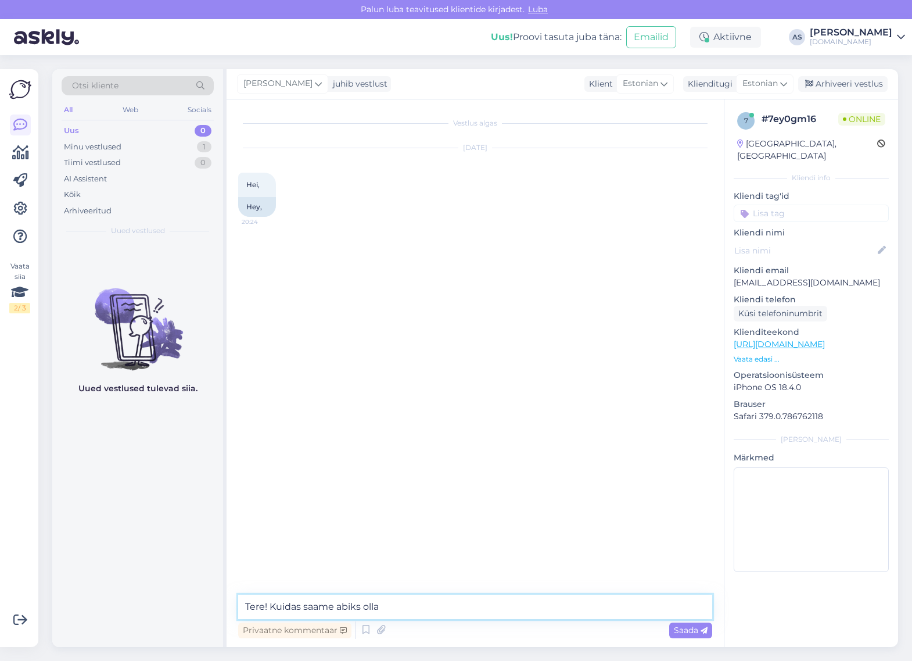
type textarea "Tere! Kuidas saame abiks olla+"
type textarea "?*"
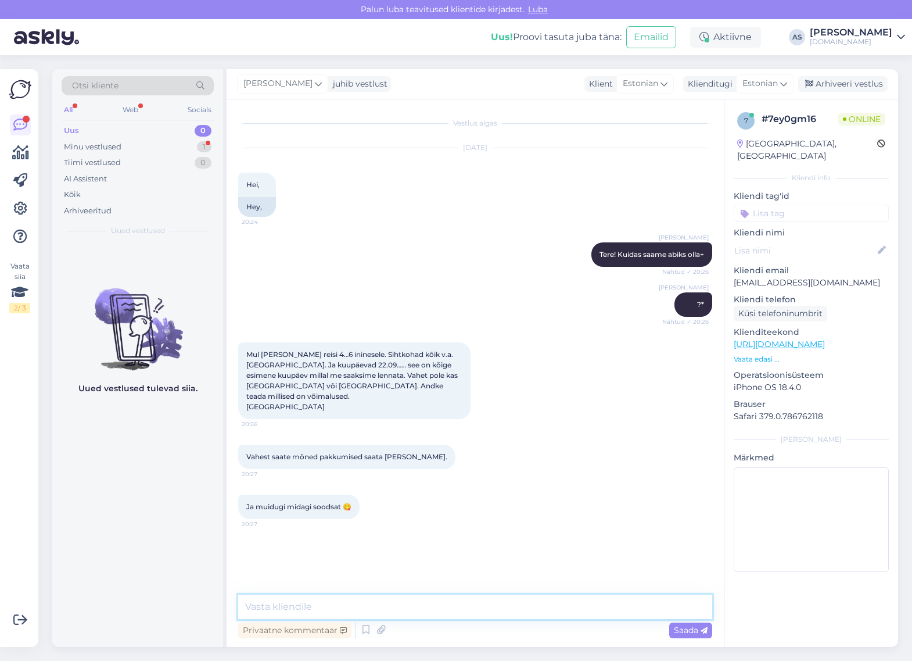
click at [425, 606] on textarea at bounding box center [475, 606] width 474 height 24
click at [765, 354] on p "Vaata edasi ..." at bounding box center [811, 359] width 155 height 10
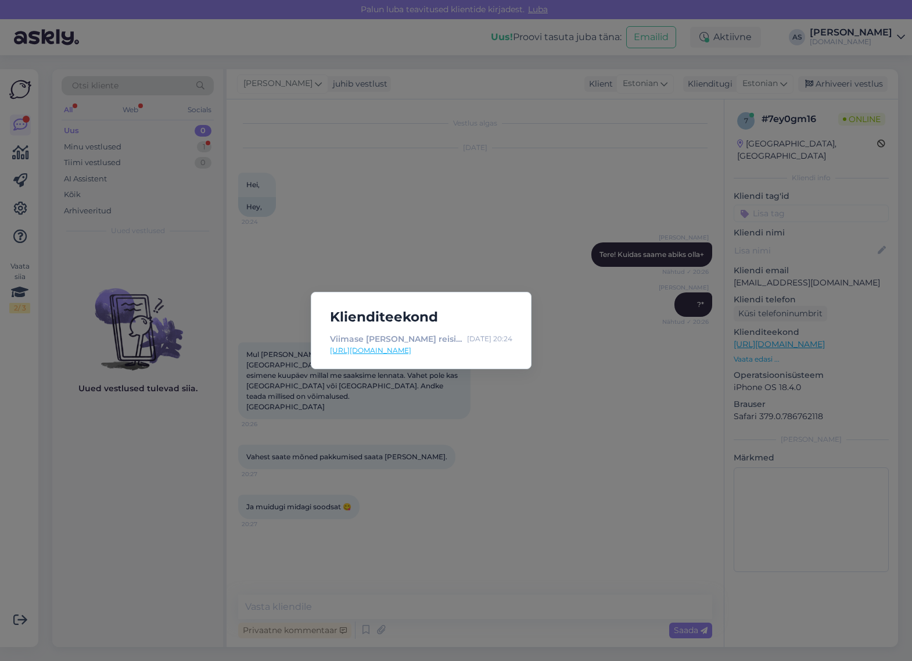
click at [561, 425] on div "Klienditeekond Viimase [PERSON_NAME] reisid ja eripakkumised | Tuusik [DATE] 20…" at bounding box center [456, 330] width 912 height 661
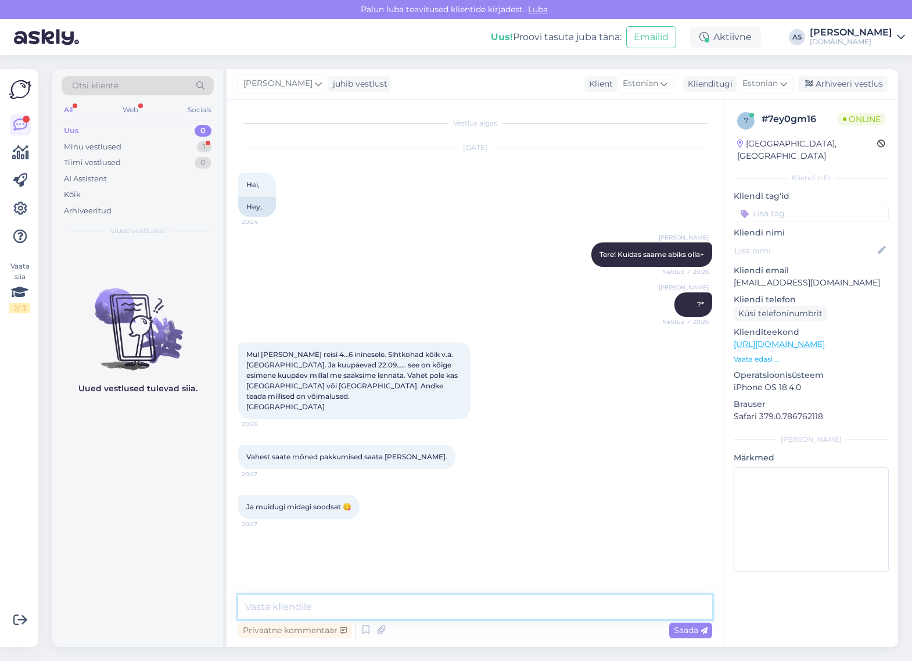
click at [360, 602] on textarea at bounding box center [475, 606] width 474 height 24
type textarea "[PERSON_NAME] on sobiv viimane kuupäev reisi alustamiseks?"
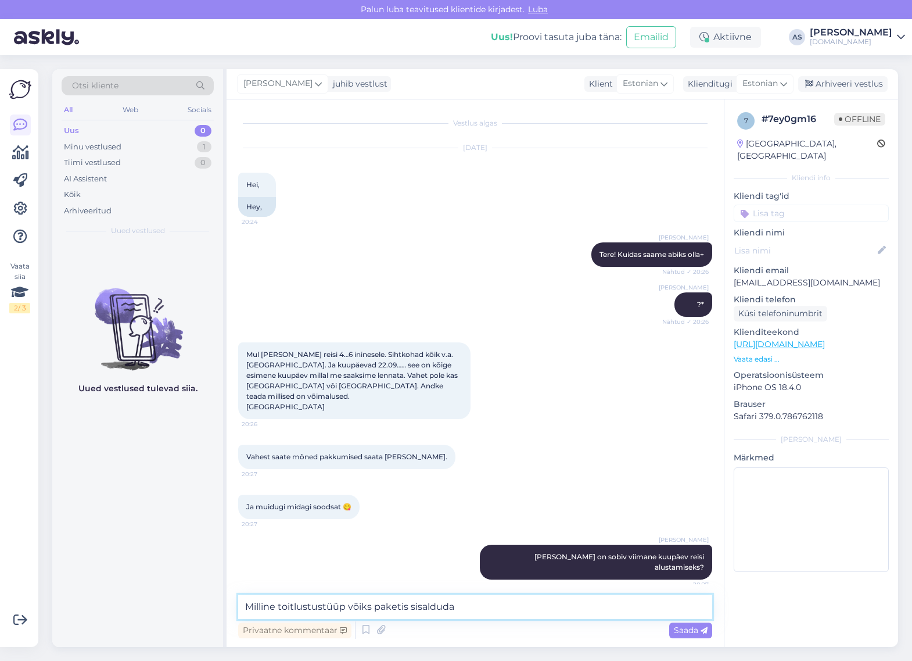
type textarea "Milline toitlustustüüp võiks paketis sisalduda?"
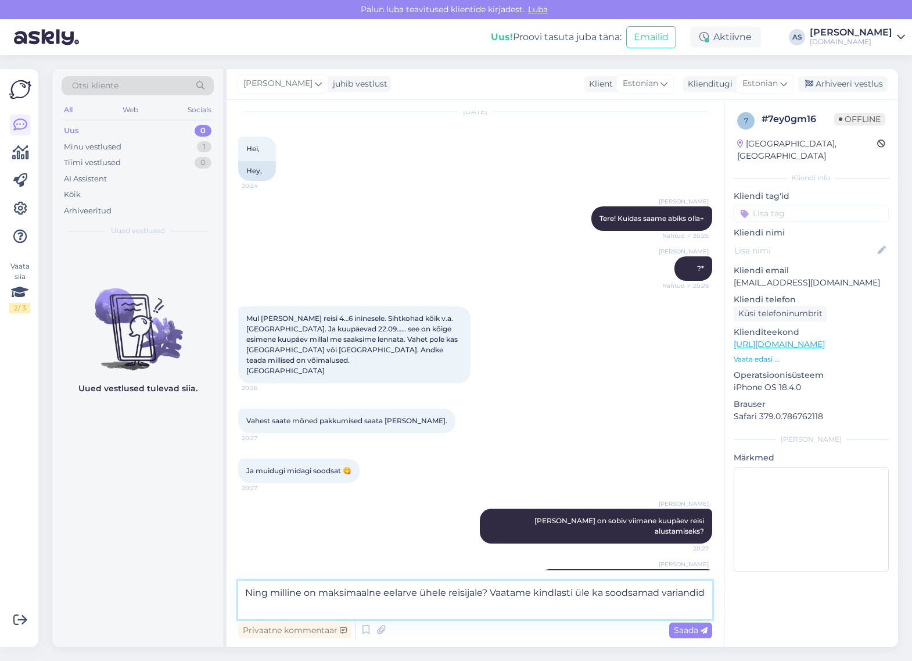
type textarea "Ning milline on maksimaalne eelarve ühele reisijale? Vaatame kindlasti üle ka s…"
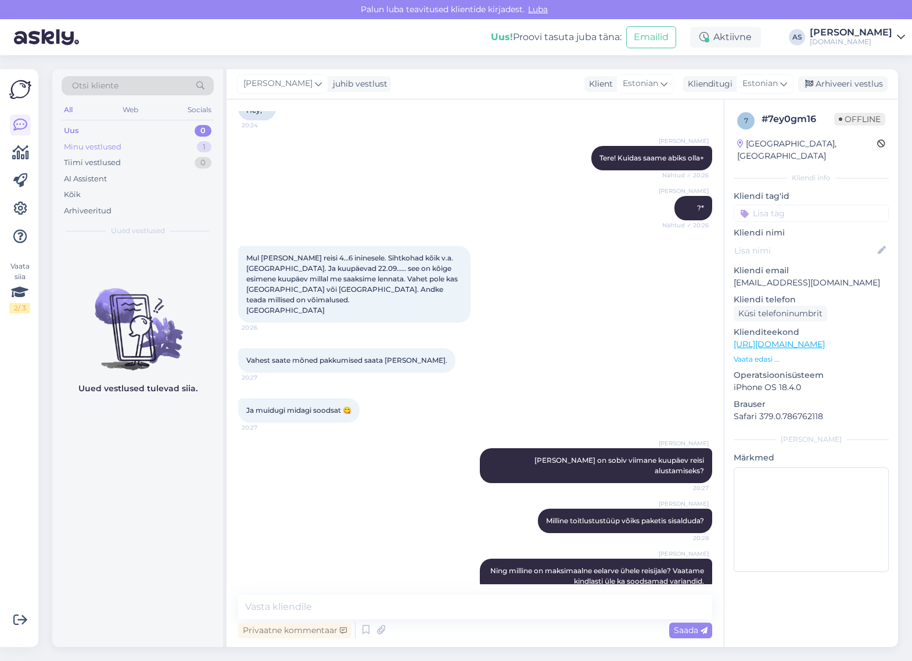
click at [196, 149] on div "Minu vestlused 1" at bounding box center [138, 147] width 152 height 16
